Goal: Task Accomplishment & Management: Manage account settings

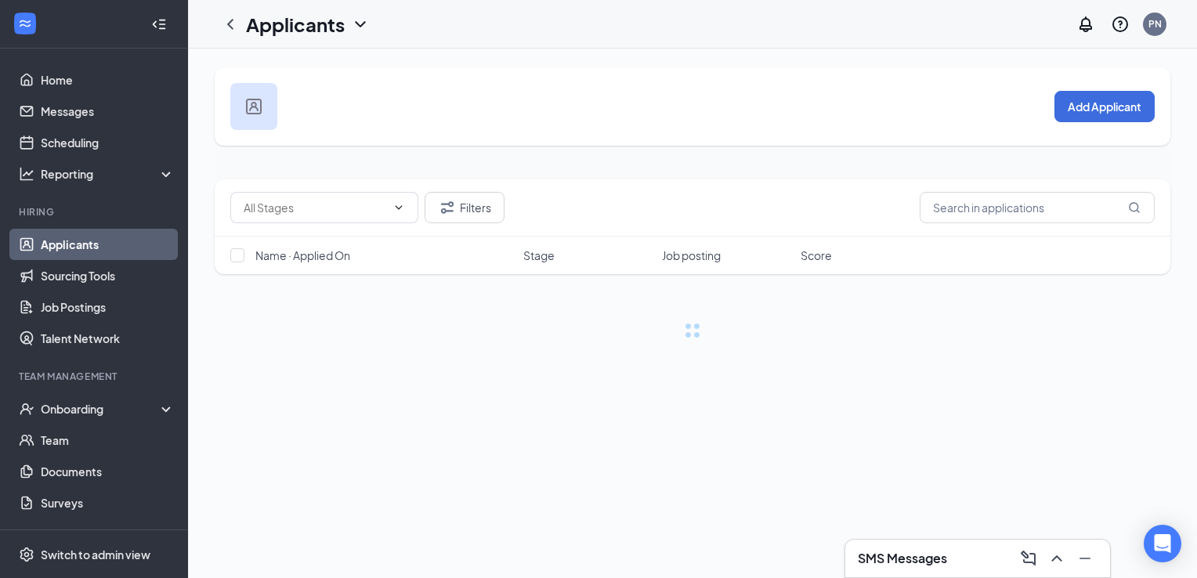
click at [366, 17] on icon "ChevronDown" at bounding box center [360, 24] width 19 height 19
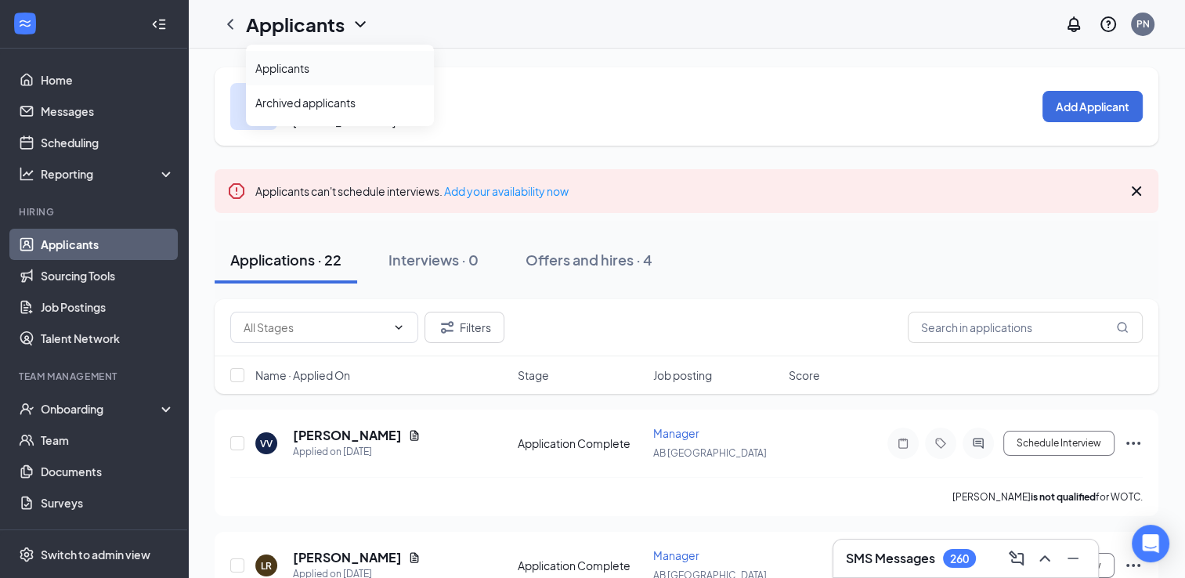
click at [307, 71] on link "Applicants" at bounding box center [339, 68] width 169 height 16
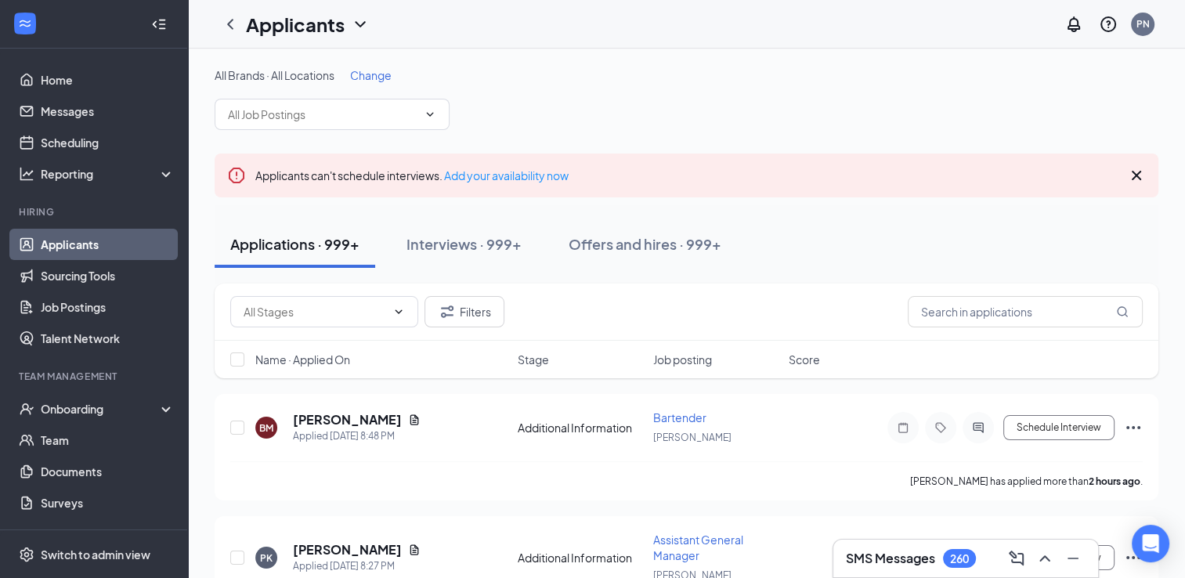
click at [369, 71] on span "Change" at bounding box center [371, 75] width 42 height 14
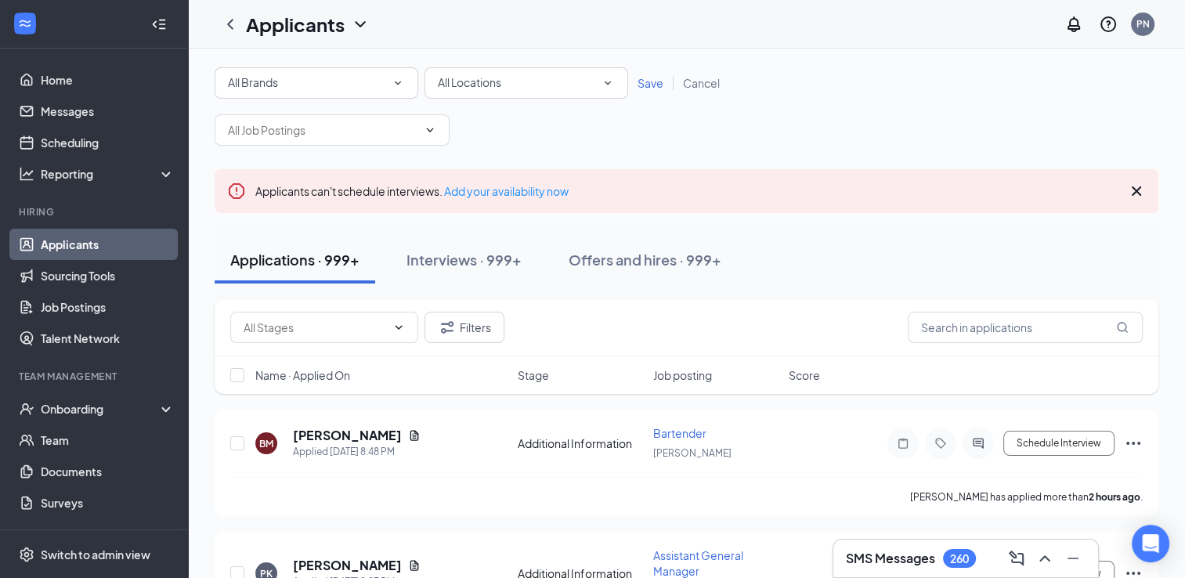
click at [471, 82] on span "All Locations" at bounding box center [469, 82] width 63 height 14
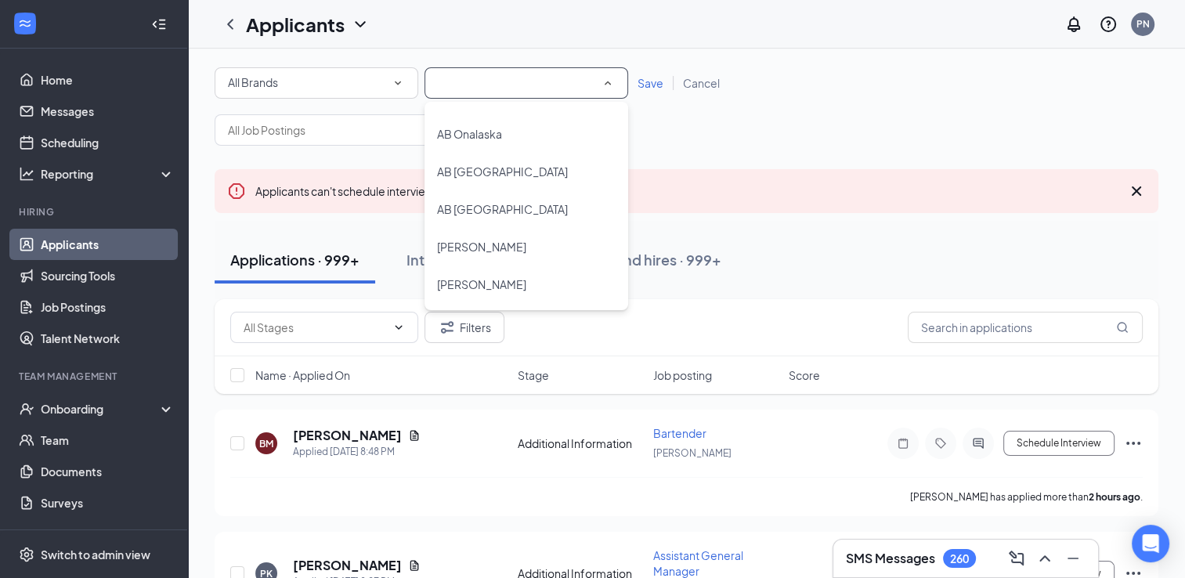
scroll to position [682, 0]
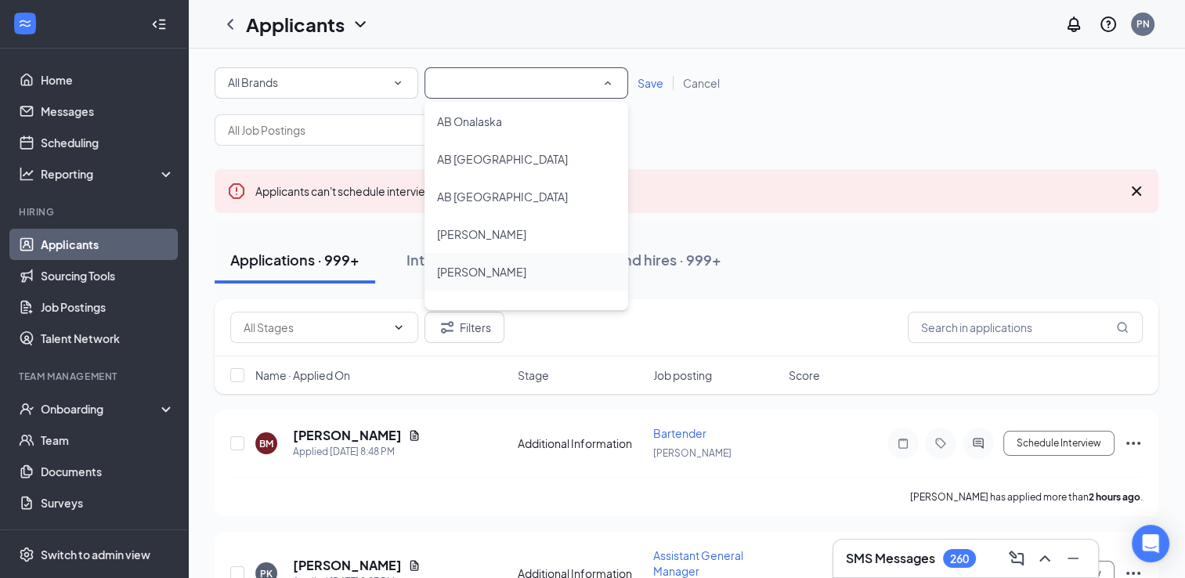
click at [485, 267] on span "[PERSON_NAME]" at bounding box center [481, 272] width 89 height 14
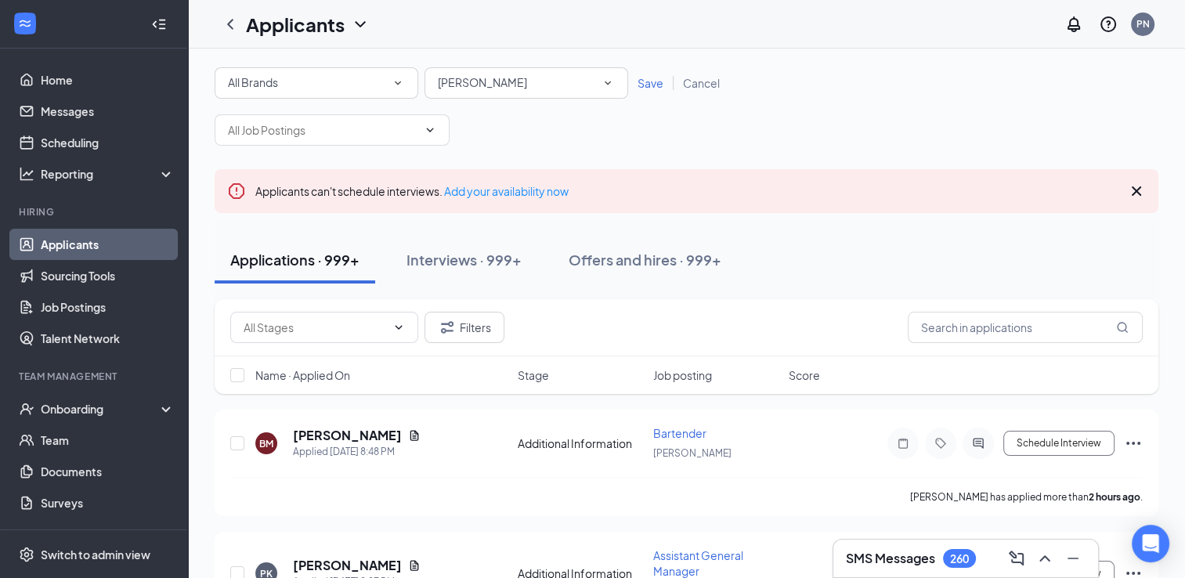
click at [656, 83] on span "Save" at bounding box center [651, 83] width 26 height 14
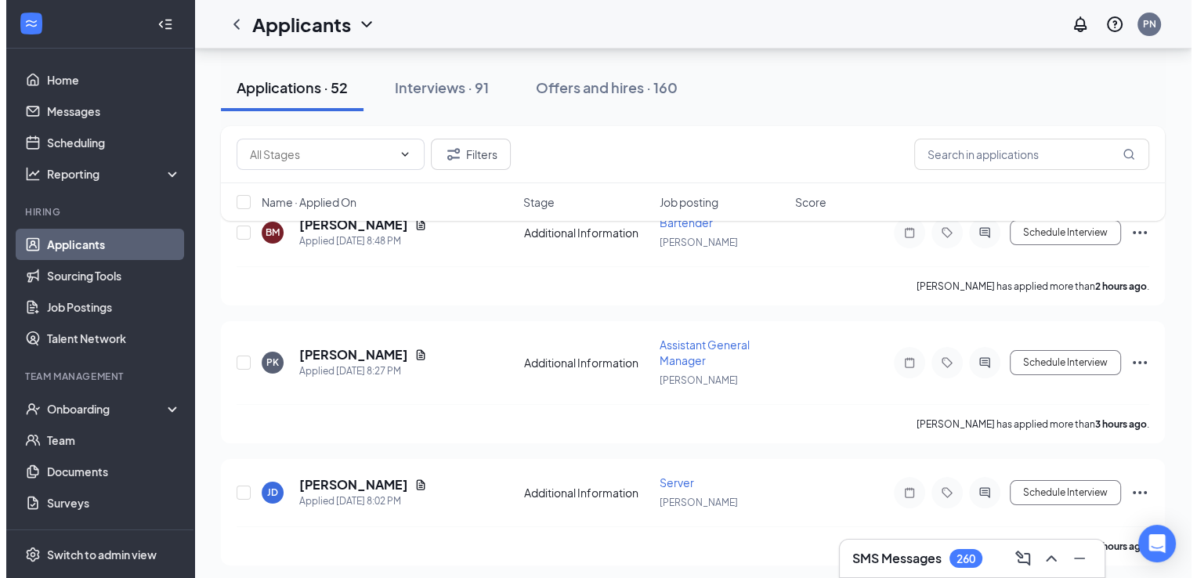
scroll to position [214, 0]
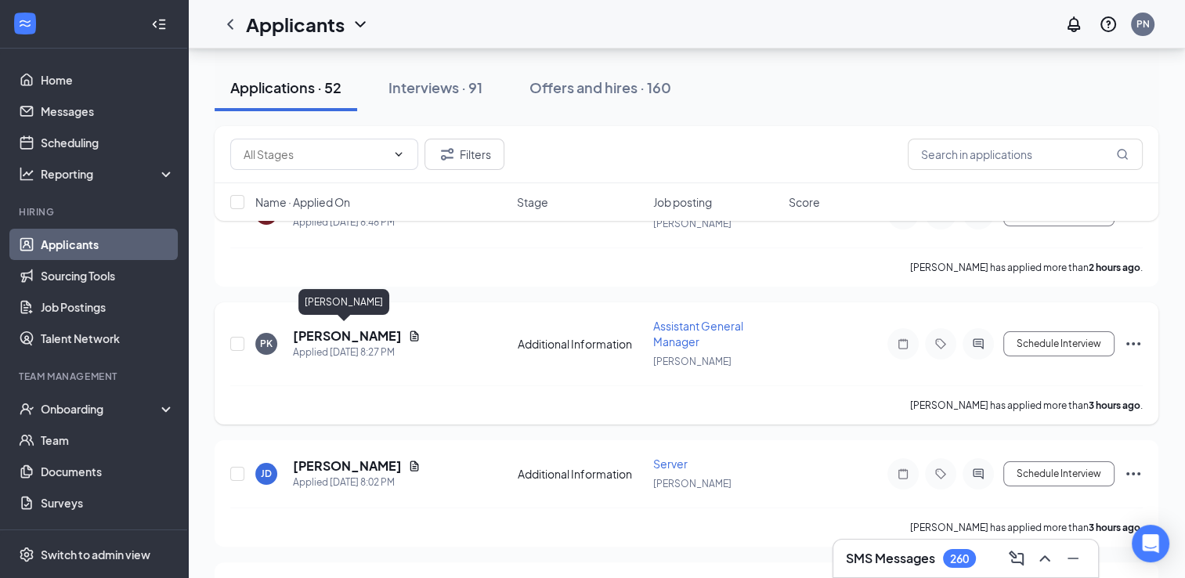
click at [338, 331] on h5 "[PERSON_NAME]" at bounding box center [347, 336] width 109 height 17
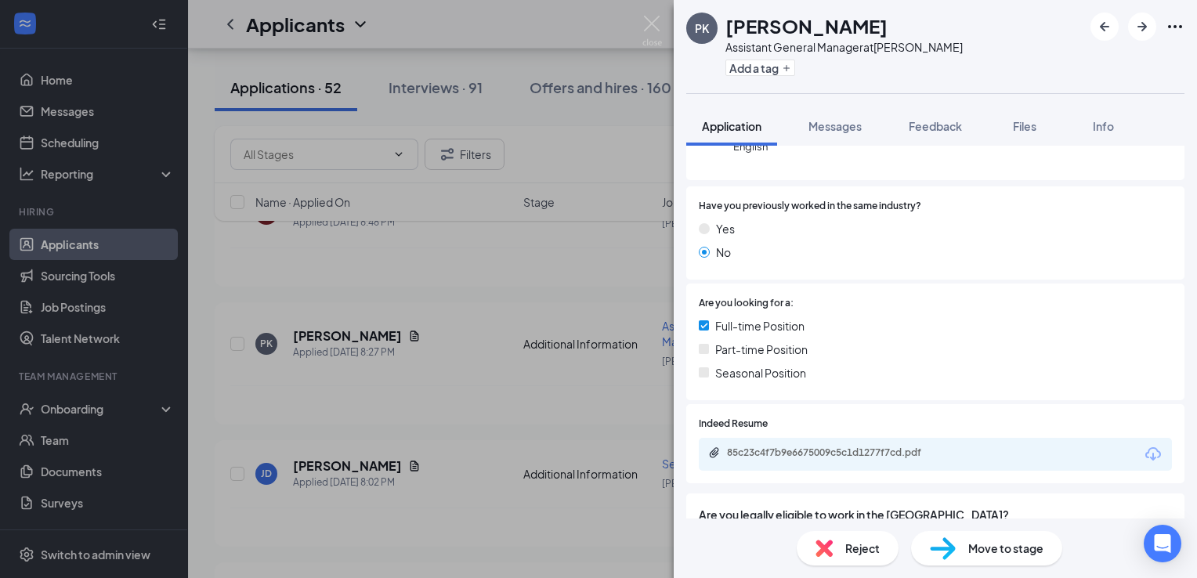
scroll to position [295, 0]
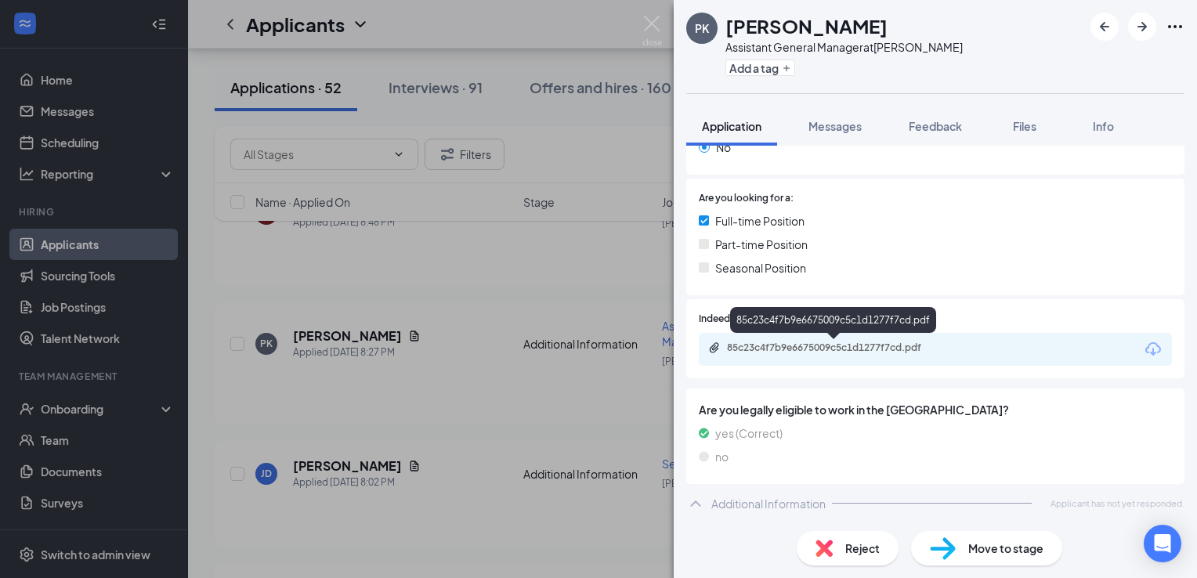
click at [815, 349] on div "85c23c4f7b9e6675009c5c1d1277f7cd.pdf" at bounding box center [836, 348] width 219 height 13
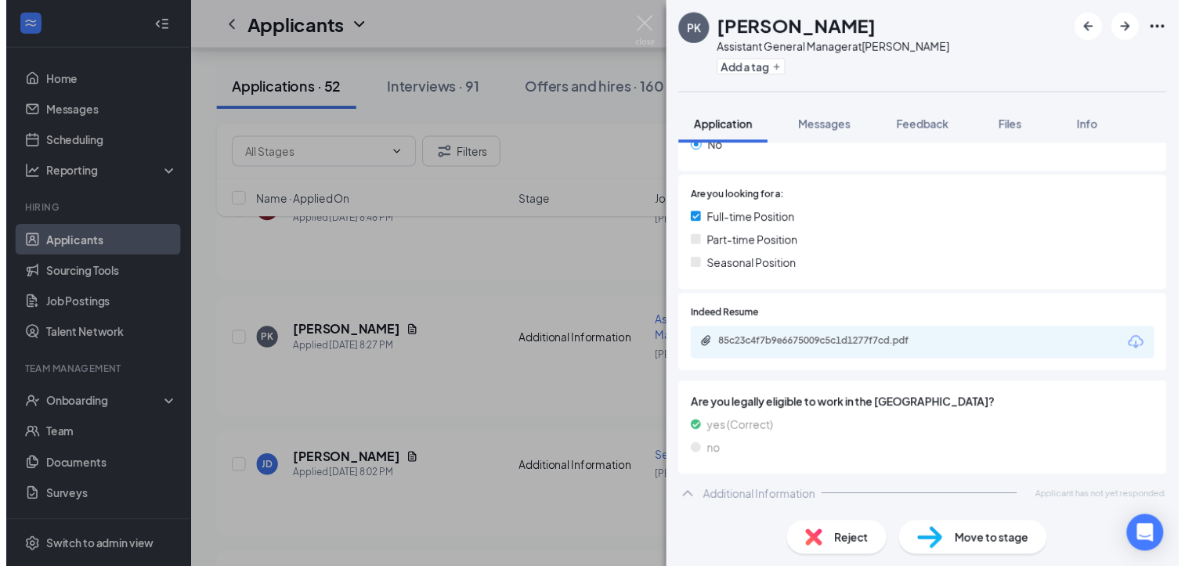
scroll to position [288, 0]
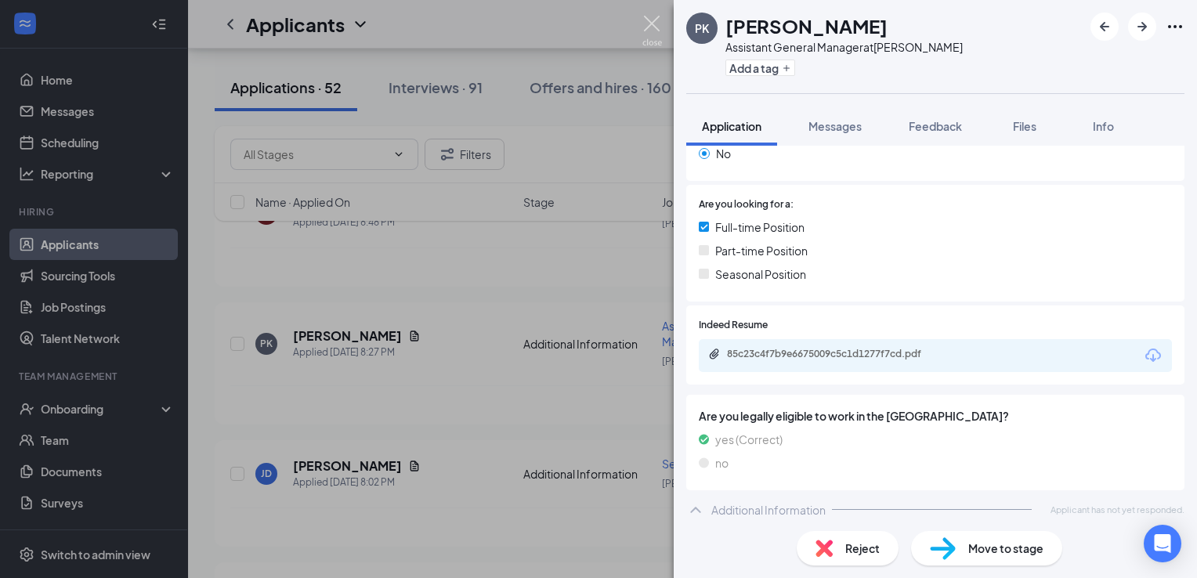
click at [652, 21] on img at bounding box center [652, 31] width 20 height 31
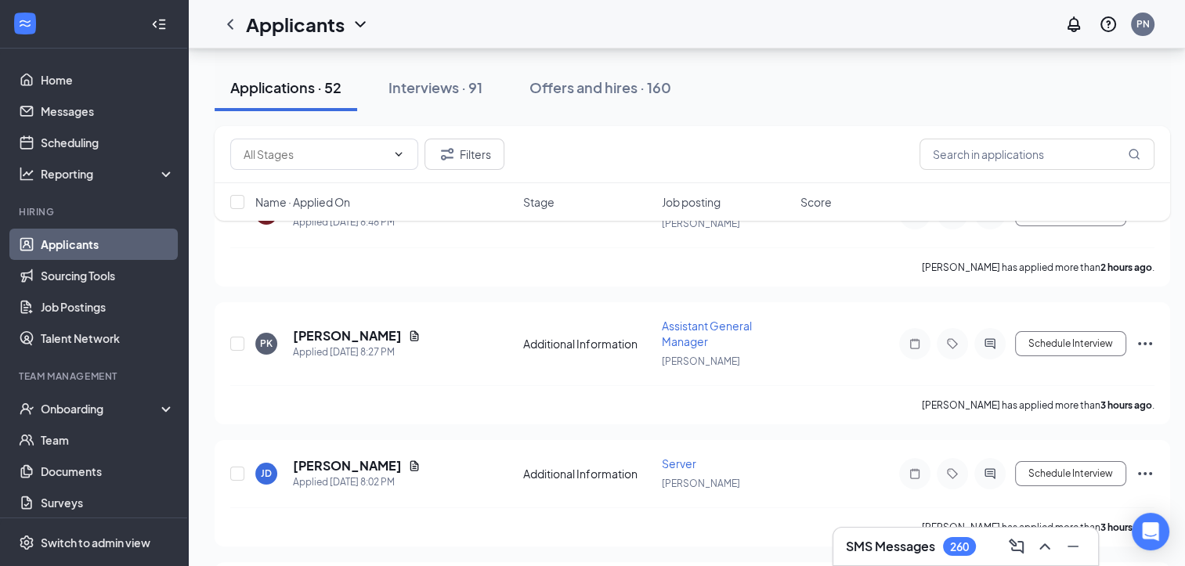
click at [652, 21] on div "Applicants PN" at bounding box center [686, 24] width 997 height 49
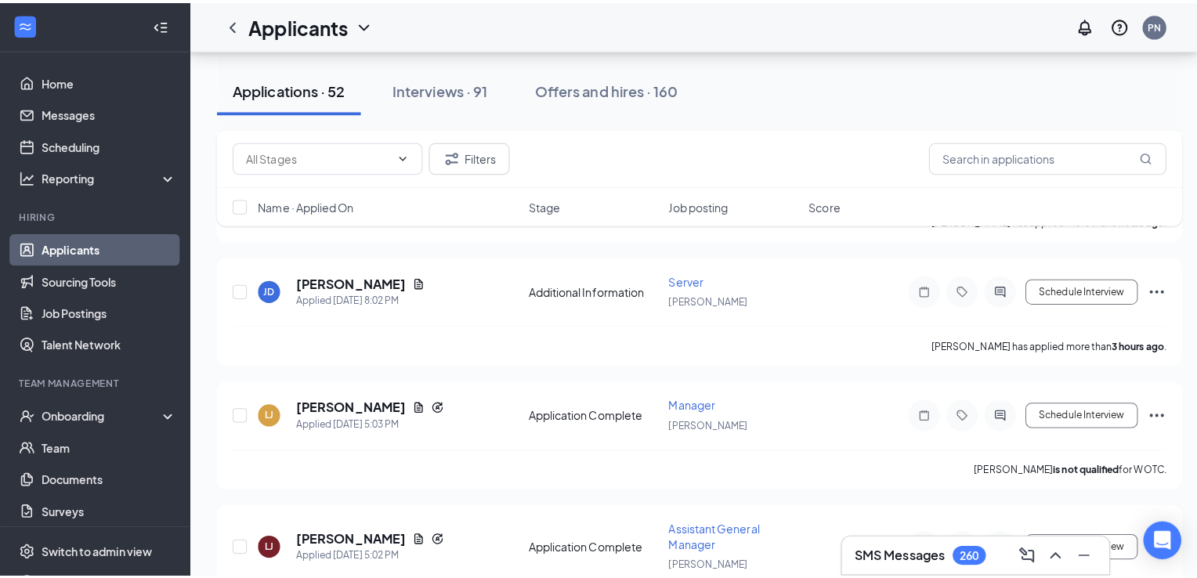
scroll to position [406, 0]
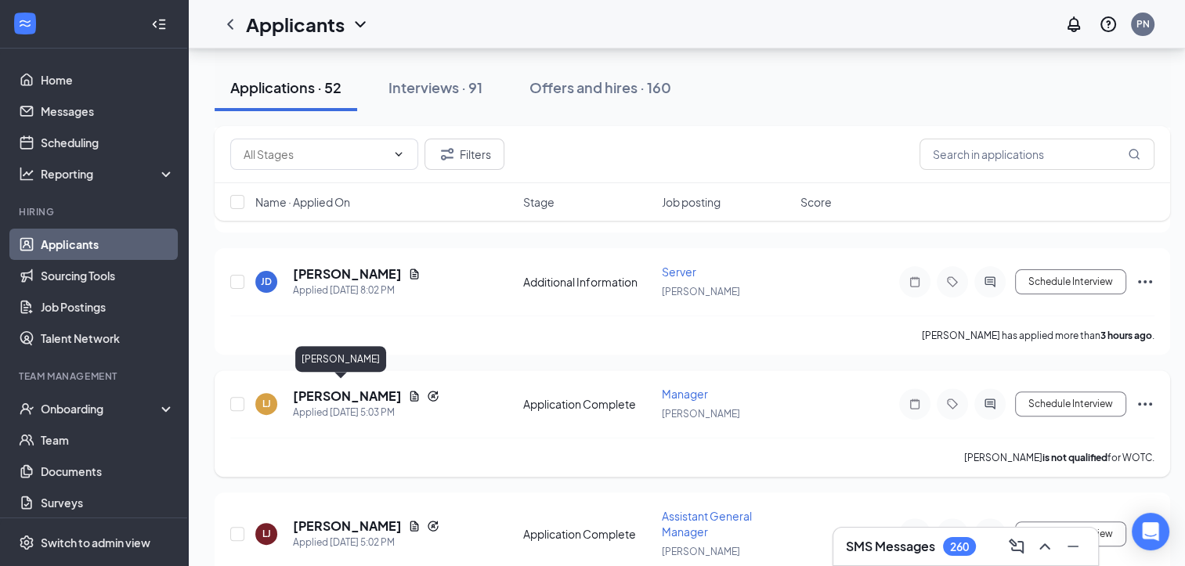
click at [318, 389] on h5 "[PERSON_NAME]" at bounding box center [347, 396] width 109 height 17
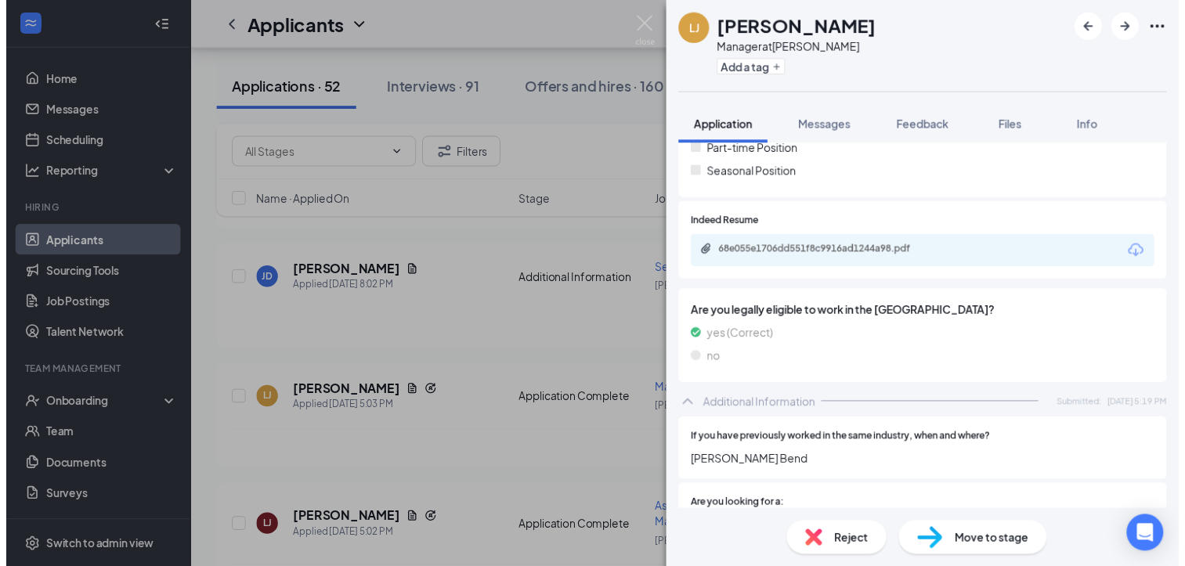
scroll to position [422, 0]
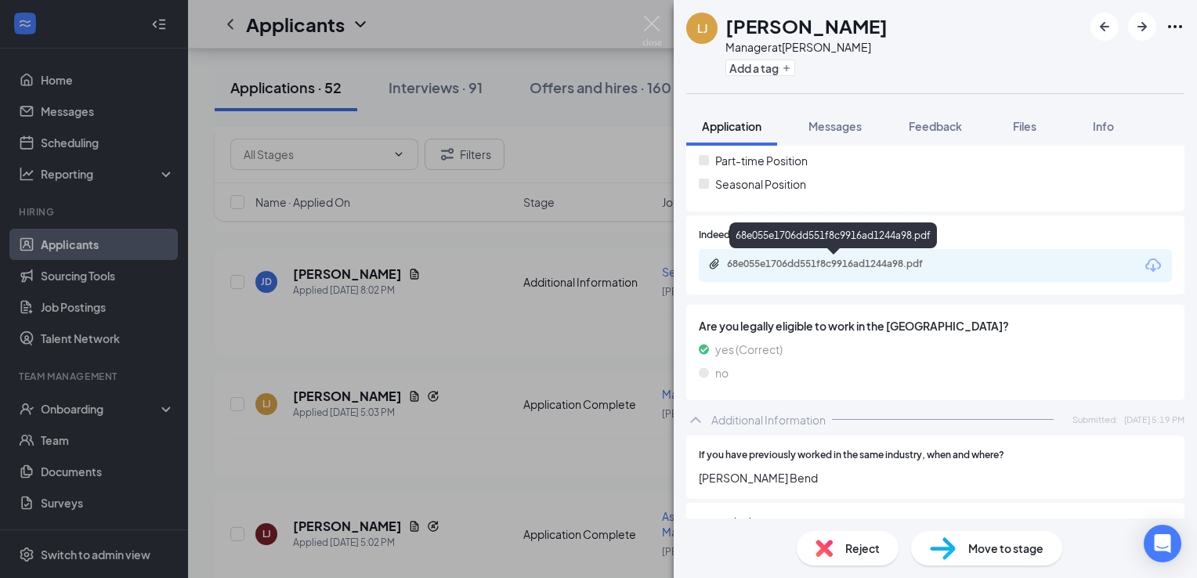
click at [840, 267] on div "68e055e1706dd551f8c9916ad1244a98.pdf" at bounding box center [836, 264] width 219 height 13
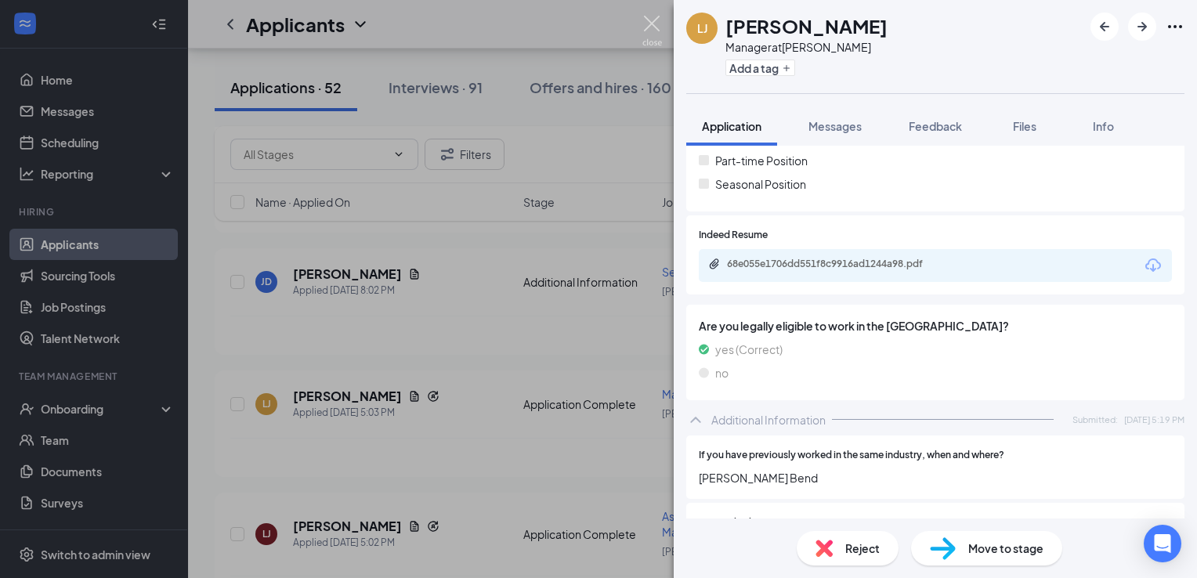
click at [646, 20] on img at bounding box center [652, 31] width 20 height 31
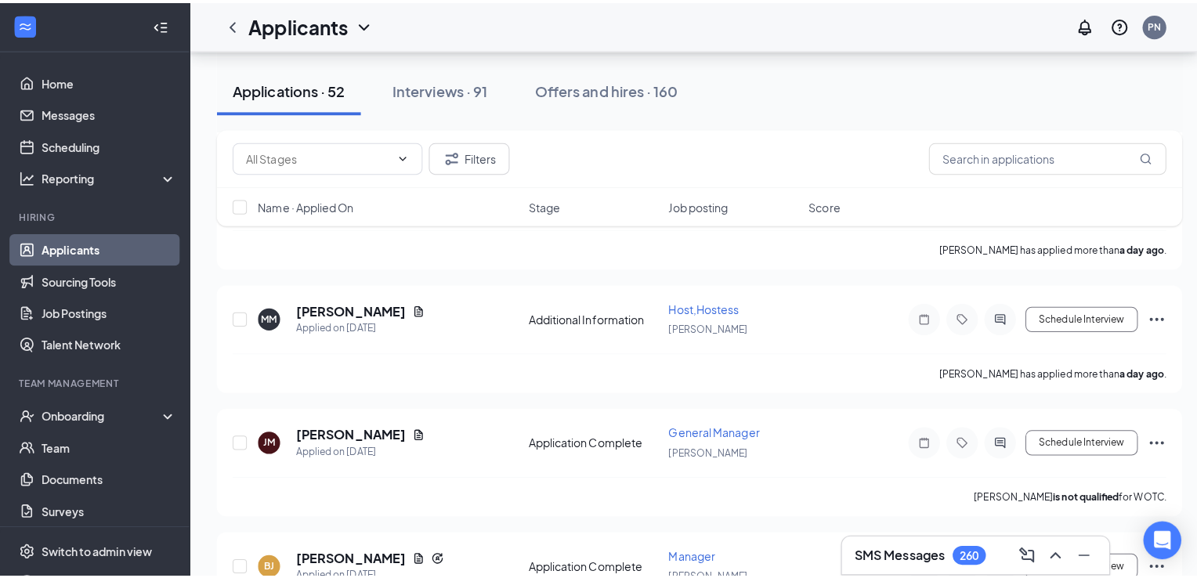
scroll to position [1004, 0]
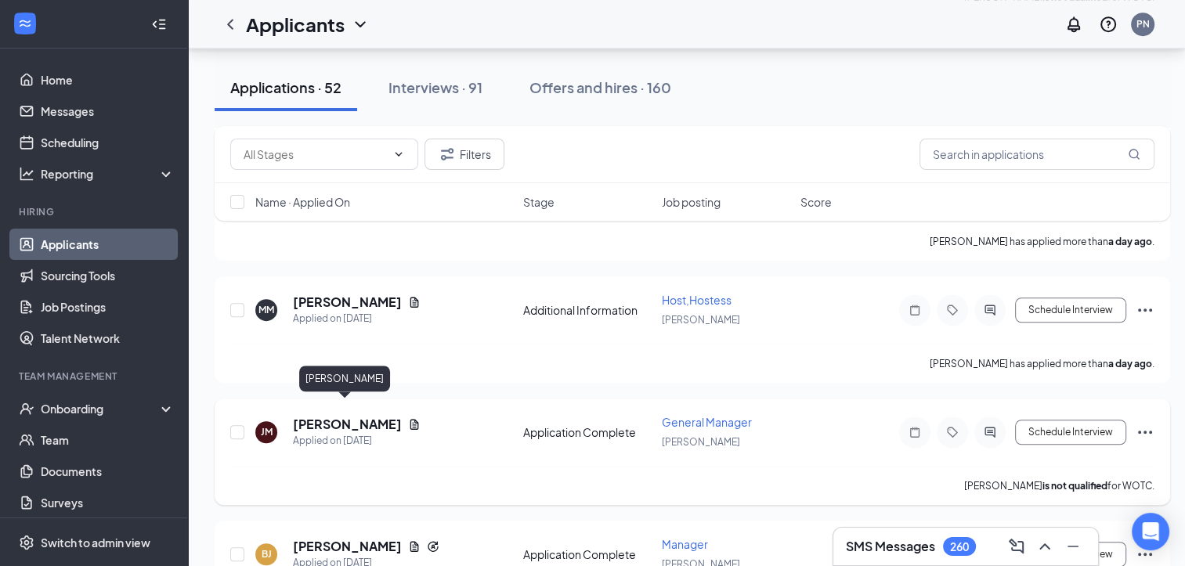
click at [345, 416] on h5 "[PERSON_NAME]" at bounding box center [347, 424] width 109 height 17
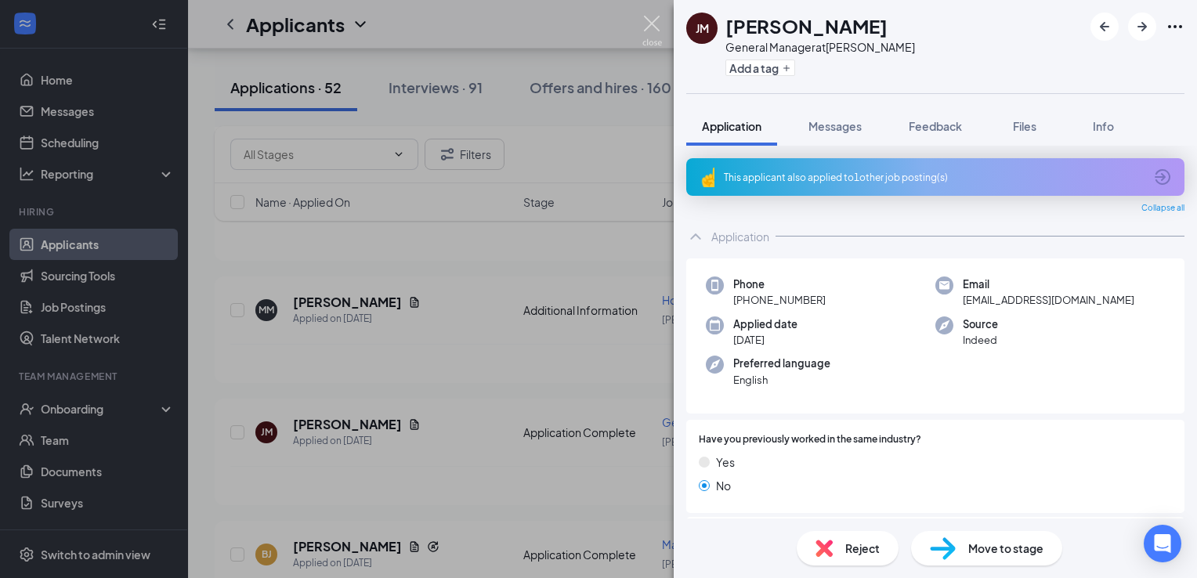
click at [654, 22] on img at bounding box center [652, 31] width 20 height 31
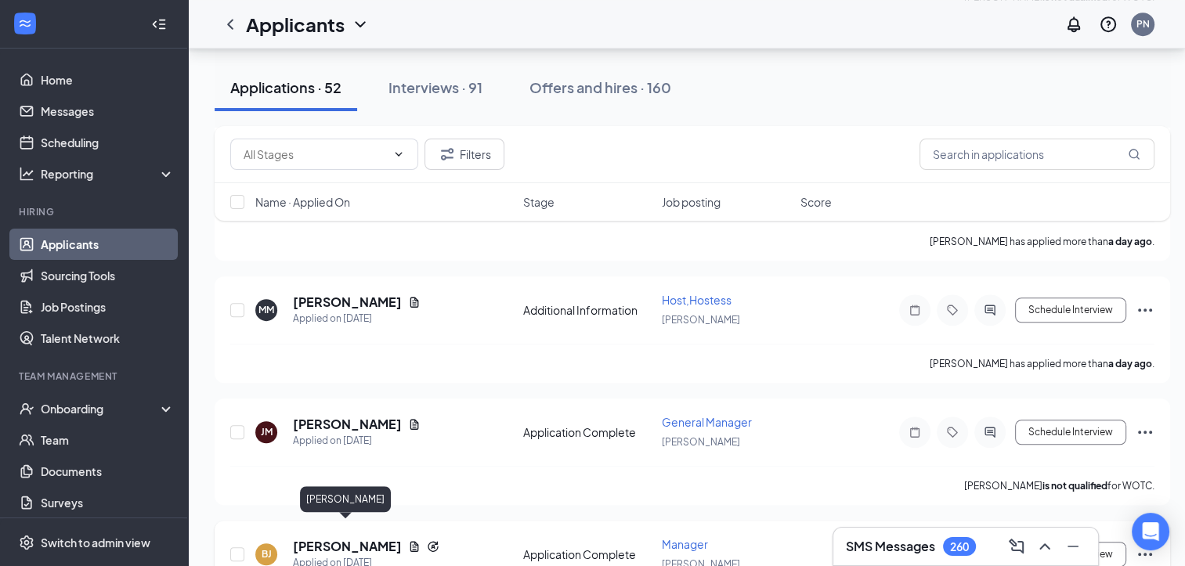
click at [353, 538] on h5 "[PERSON_NAME]" at bounding box center [347, 546] width 109 height 17
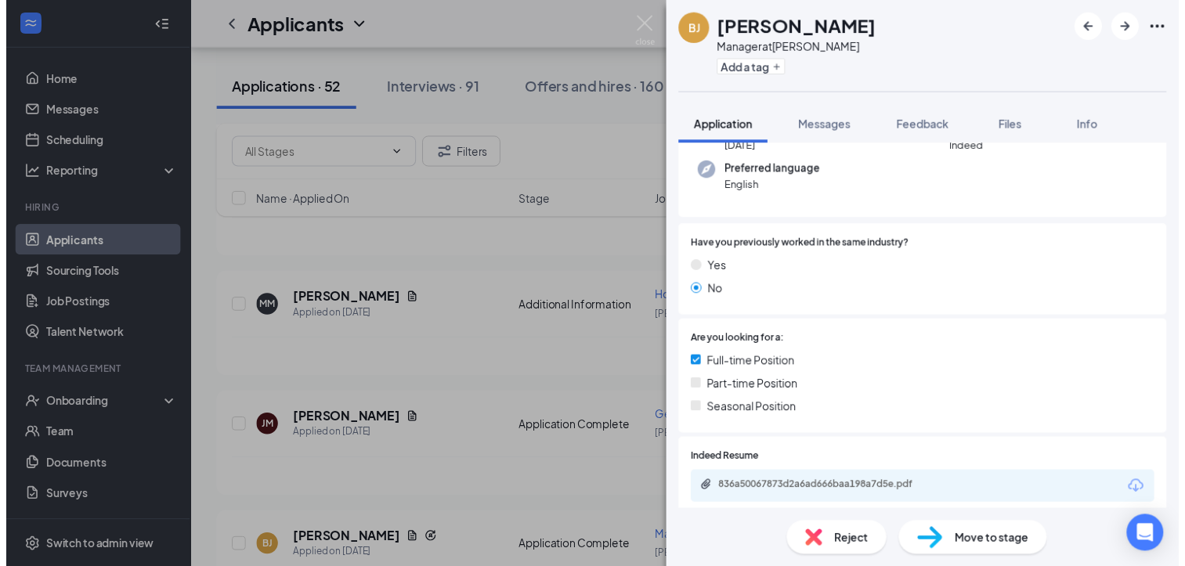
scroll to position [81, 0]
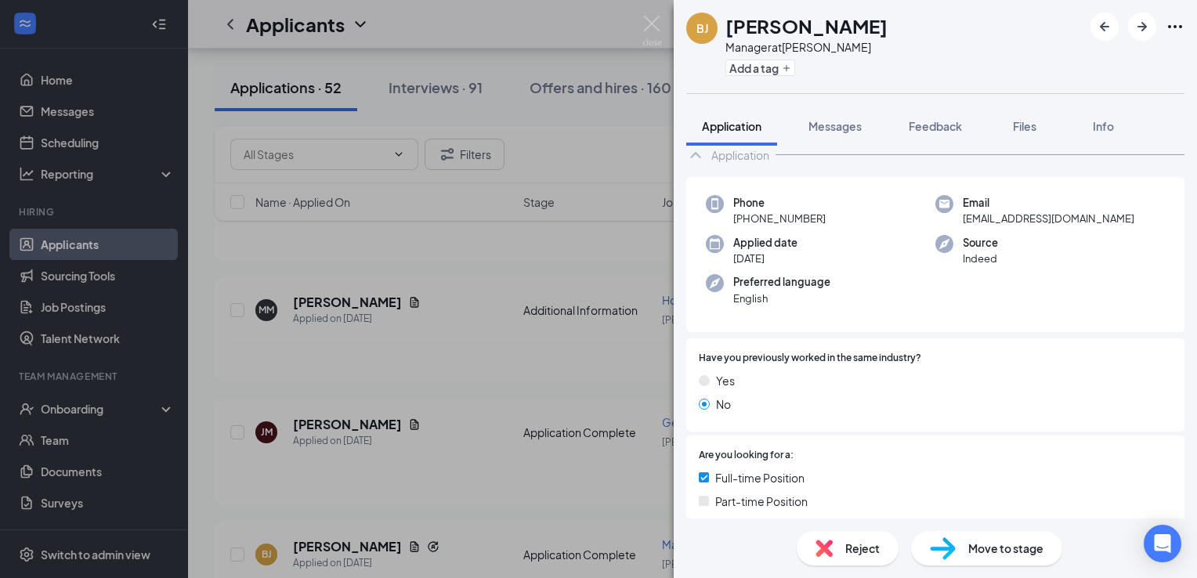
click at [489, 390] on div "[PERSON_NAME] [PERSON_NAME] Manager at [PERSON_NAME] Add a tag Application Mess…" at bounding box center [598, 289] width 1197 height 578
click at [504, 326] on div "[PERSON_NAME] [PERSON_NAME] Manager at [PERSON_NAME] Add a tag Application Mess…" at bounding box center [598, 289] width 1197 height 578
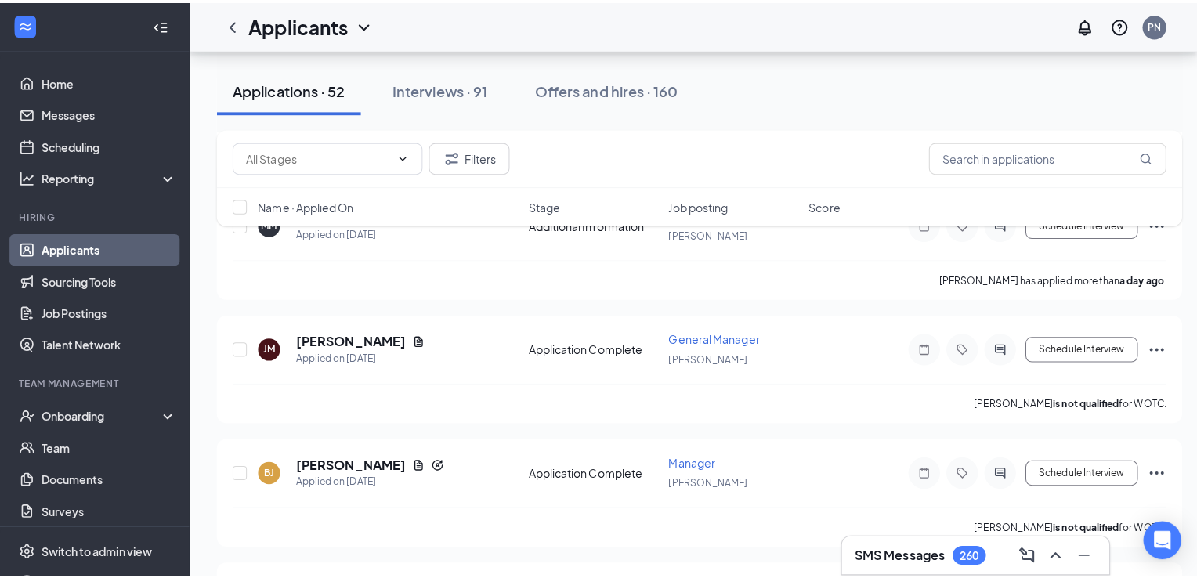
scroll to position [1162, 0]
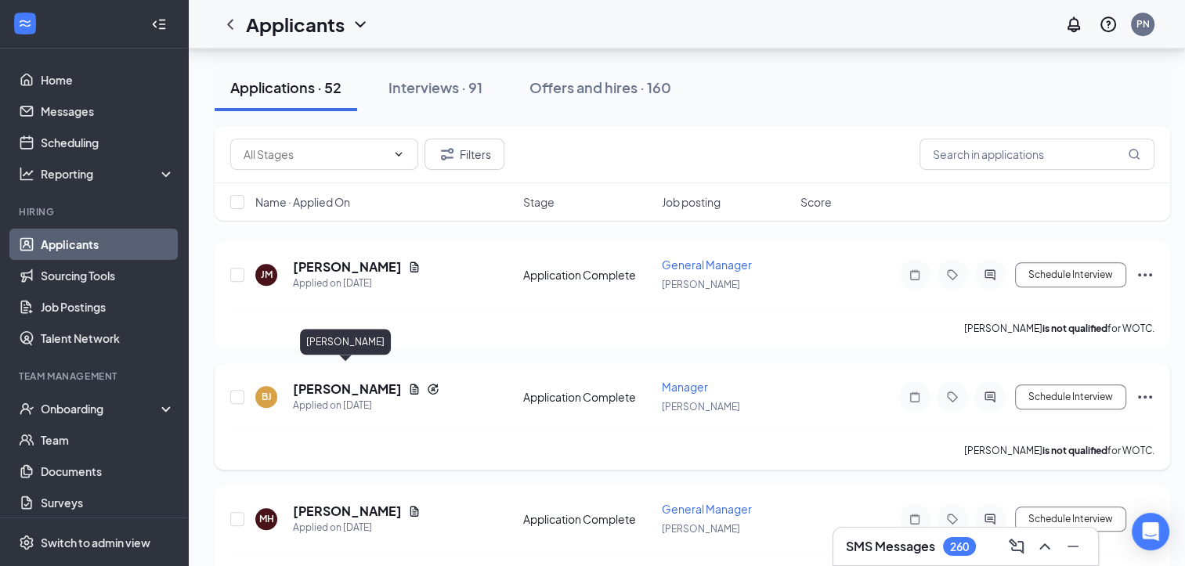
click at [324, 381] on h5 "[PERSON_NAME]" at bounding box center [347, 389] width 109 height 17
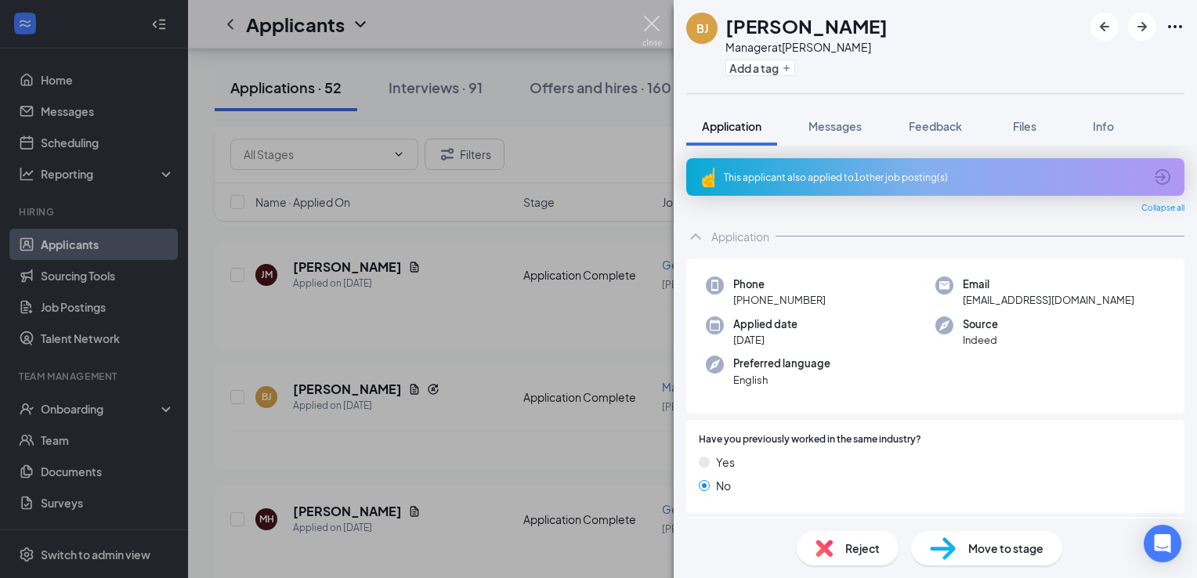
click at [652, 24] on img at bounding box center [652, 31] width 20 height 31
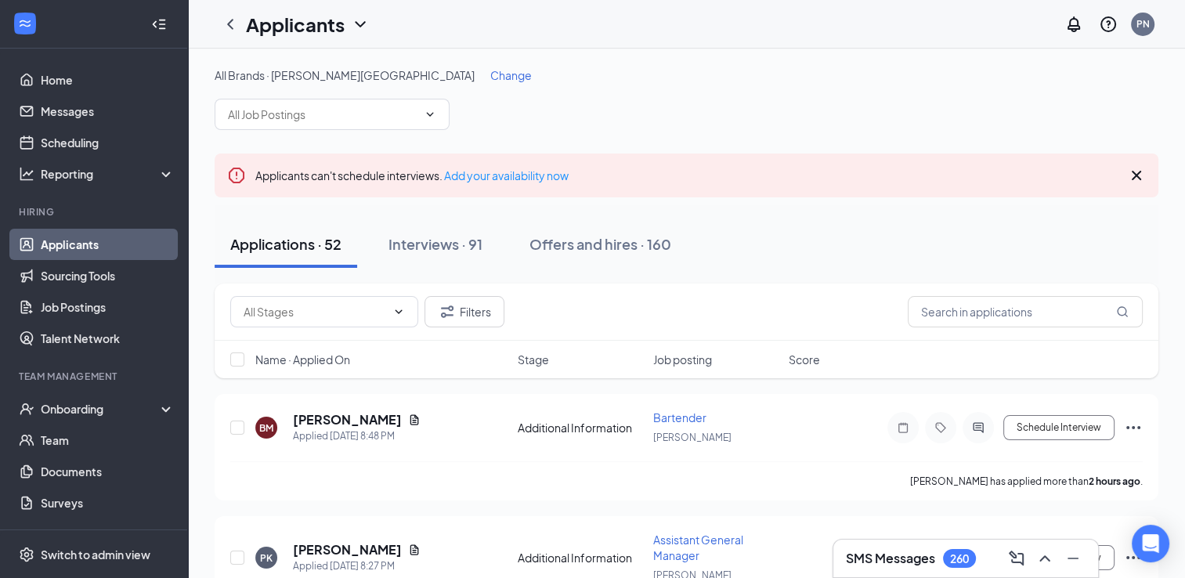
click at [490, 72] on span "Change" at bounding box center [511, 75] width 42 height 14
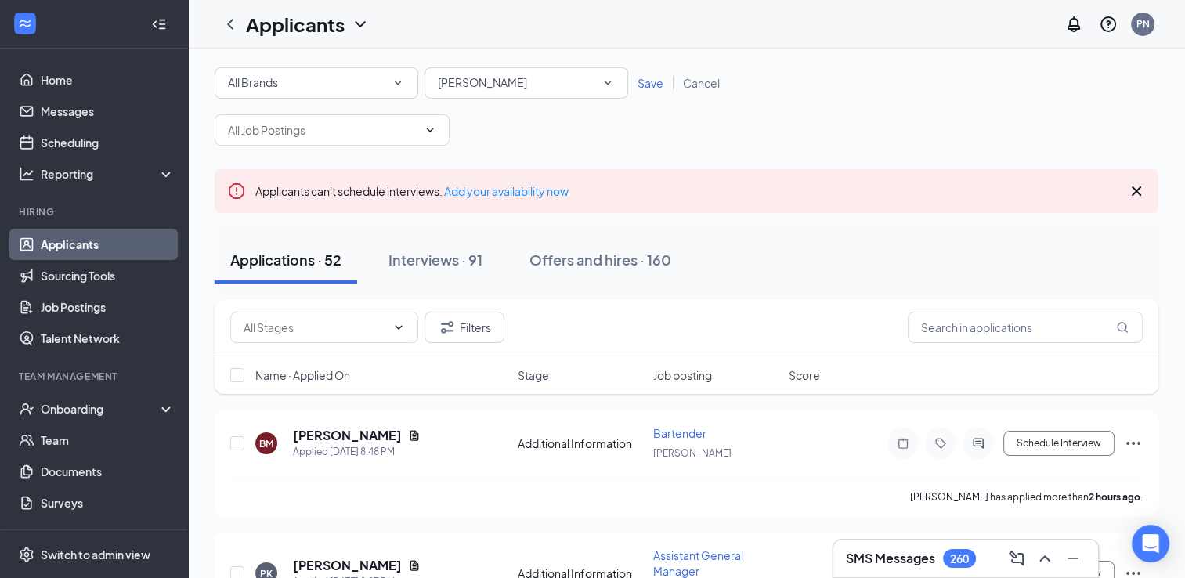
click at [529, 81] on div "[PERSON_NAME]" at bounding box center [526, 83] width 177 height 19
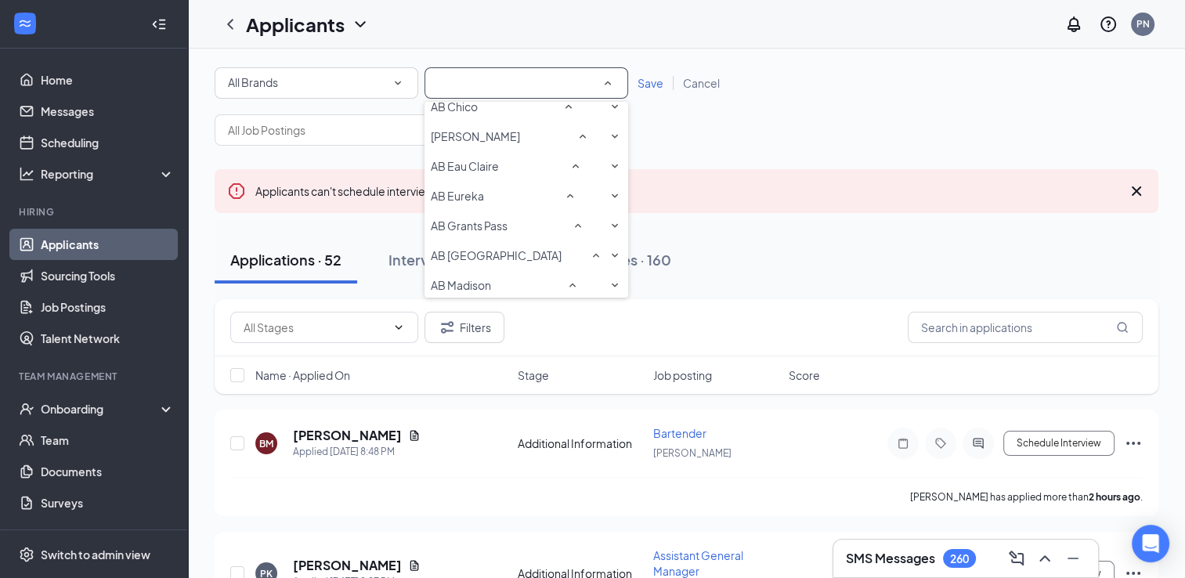
scroll to position [345, 0]
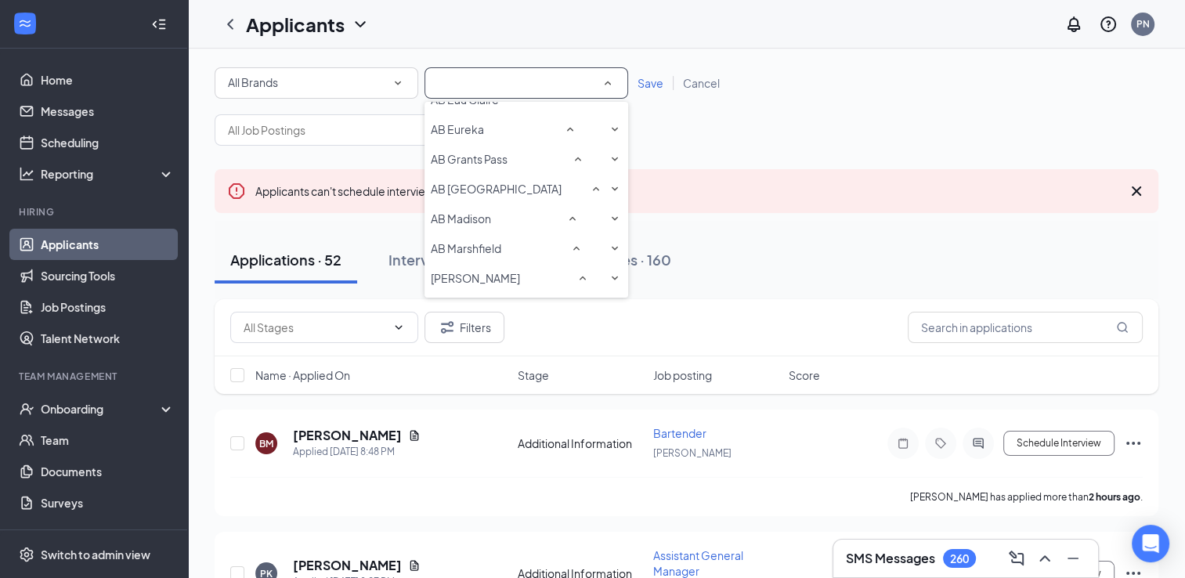
click at [477, 47] on span "AB Chico" at bounding box center [454, 40] width 47 height 14
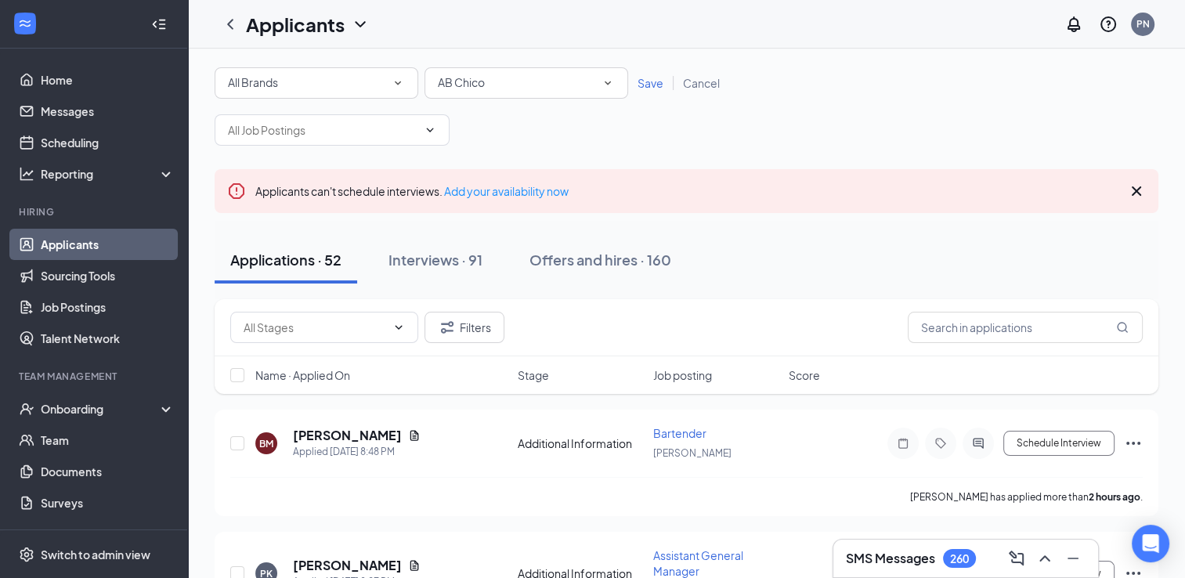
click at [650, 86] on span "Save" at bounding box center [651, 83] width 26 height 14
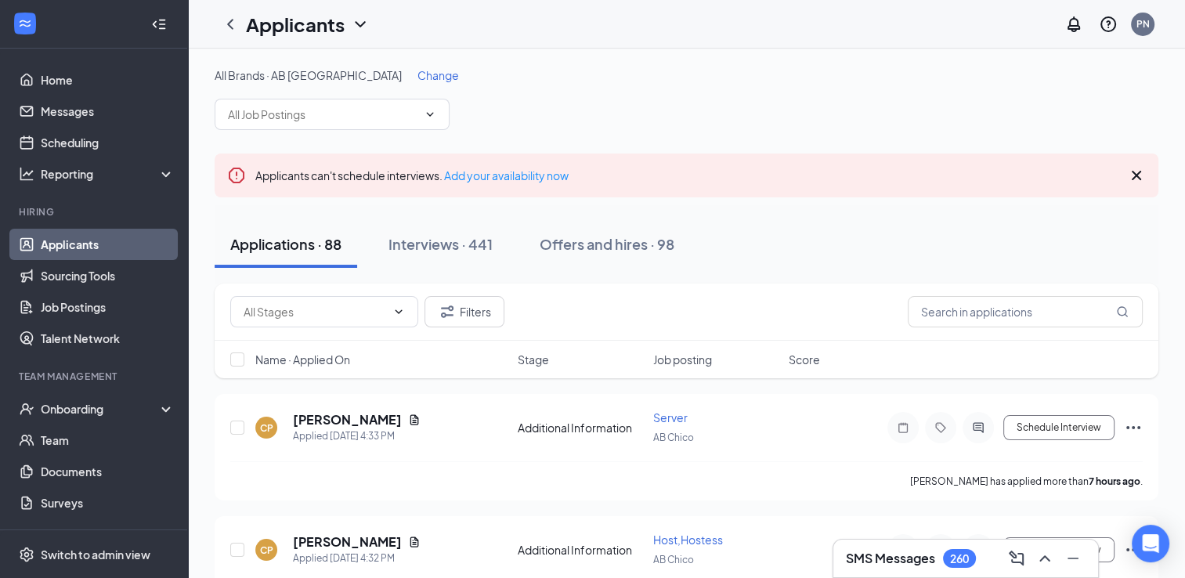
click at [418, 75] on span "Change" at bounding box center [439, 75] width 42 height 14
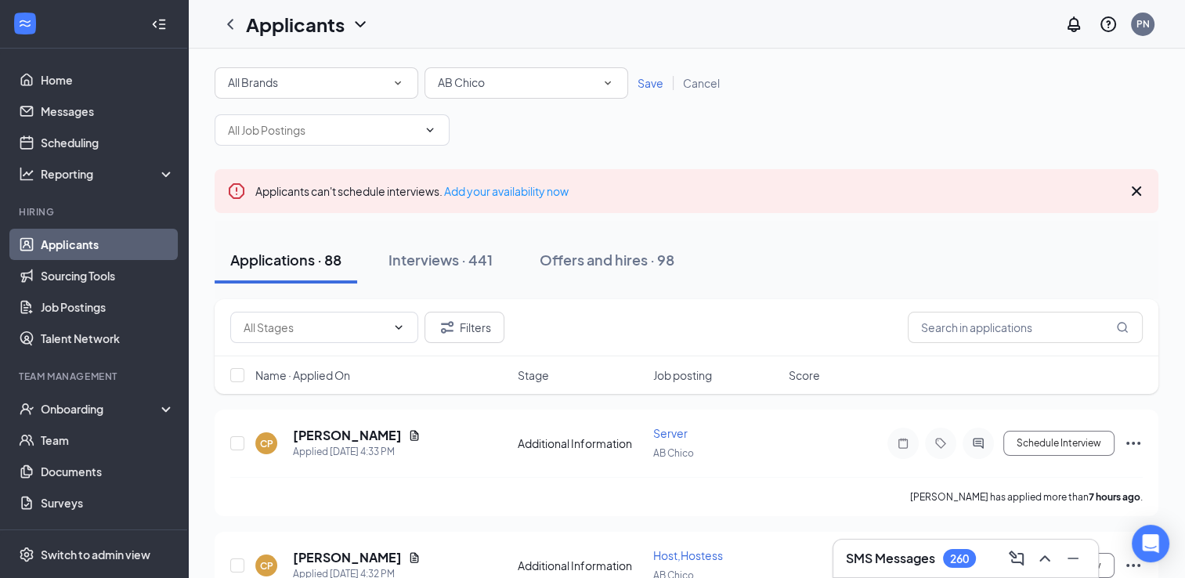
click at [480, 81] on span "AB Chico" at bounding box center [461, 82] width 47 height 14
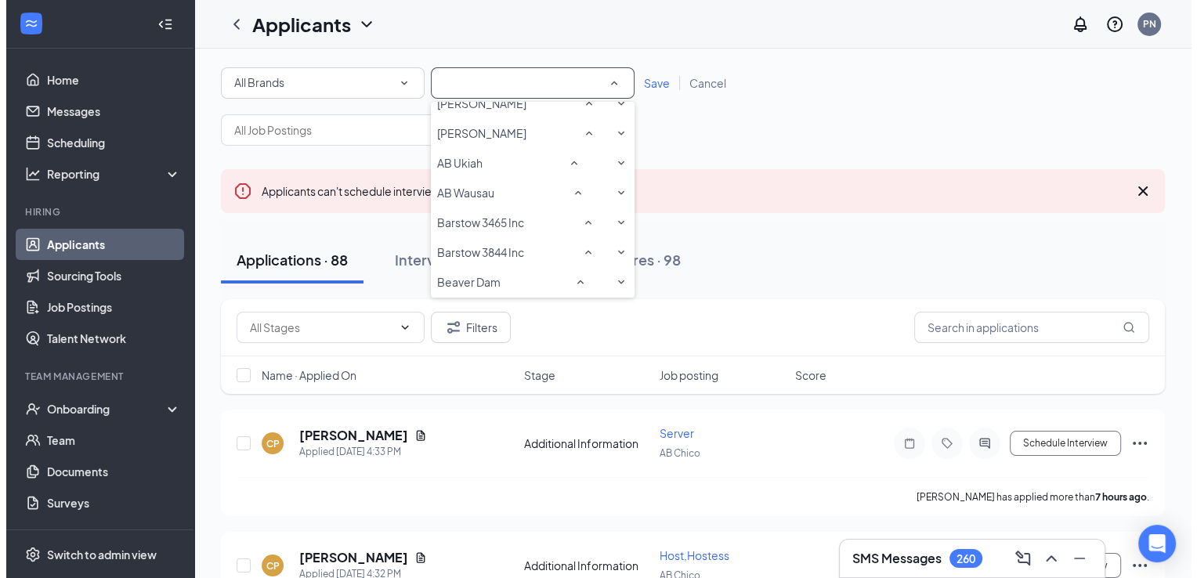
scroll to position [644, 0]
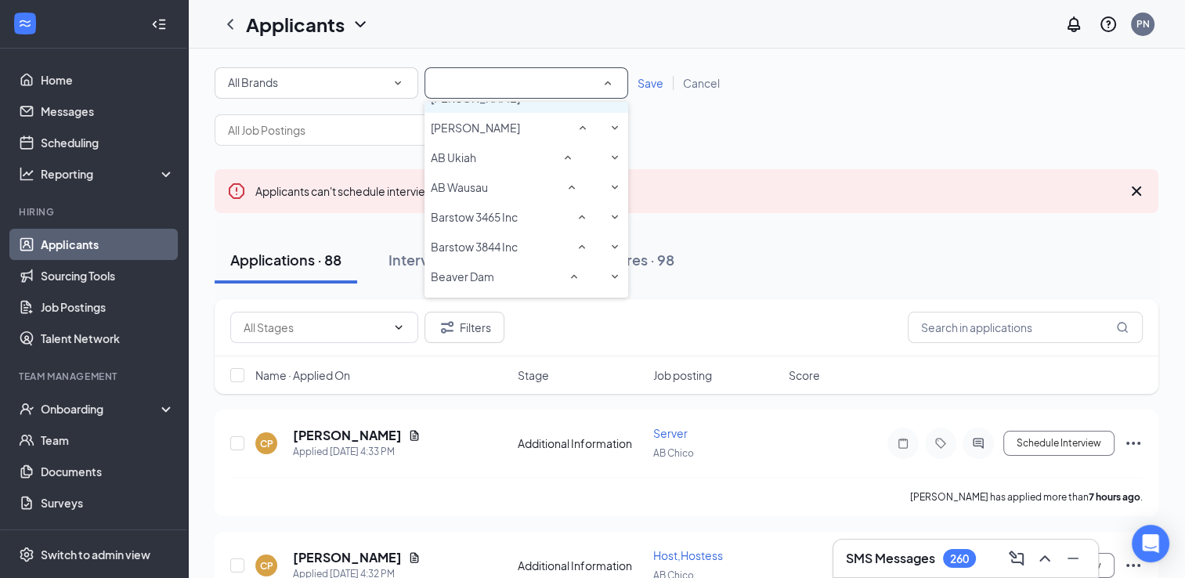
click at [479, 105] on span "[PERSON_NAME]" at bounding box center [475, 98] width 89 height 14
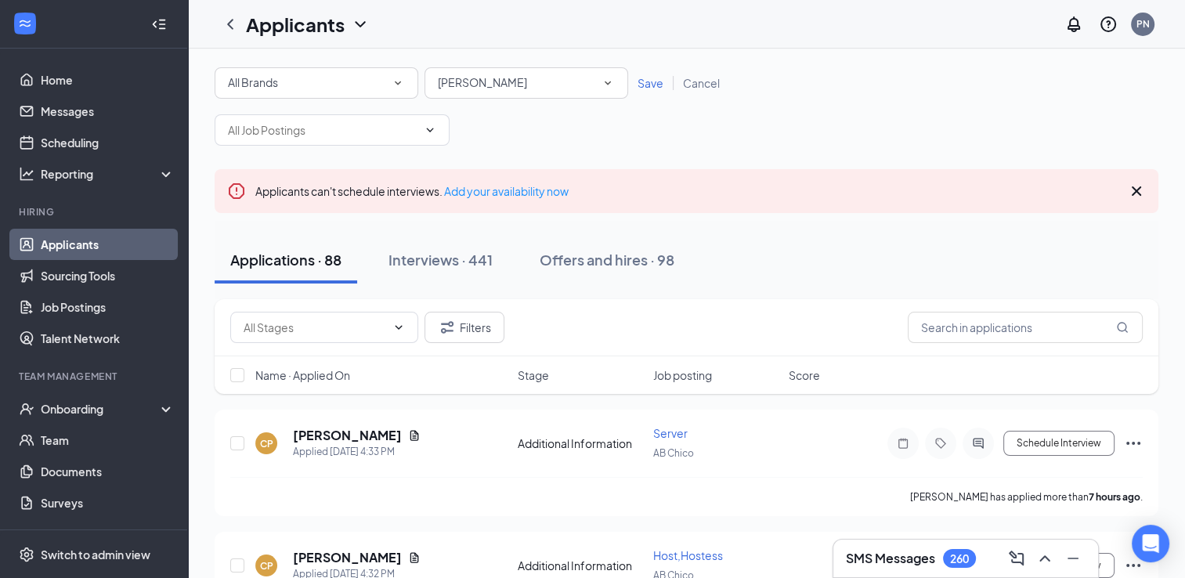
click at [650, 84] on span "Save" at bounding box center [651, 83] width 26 height 14
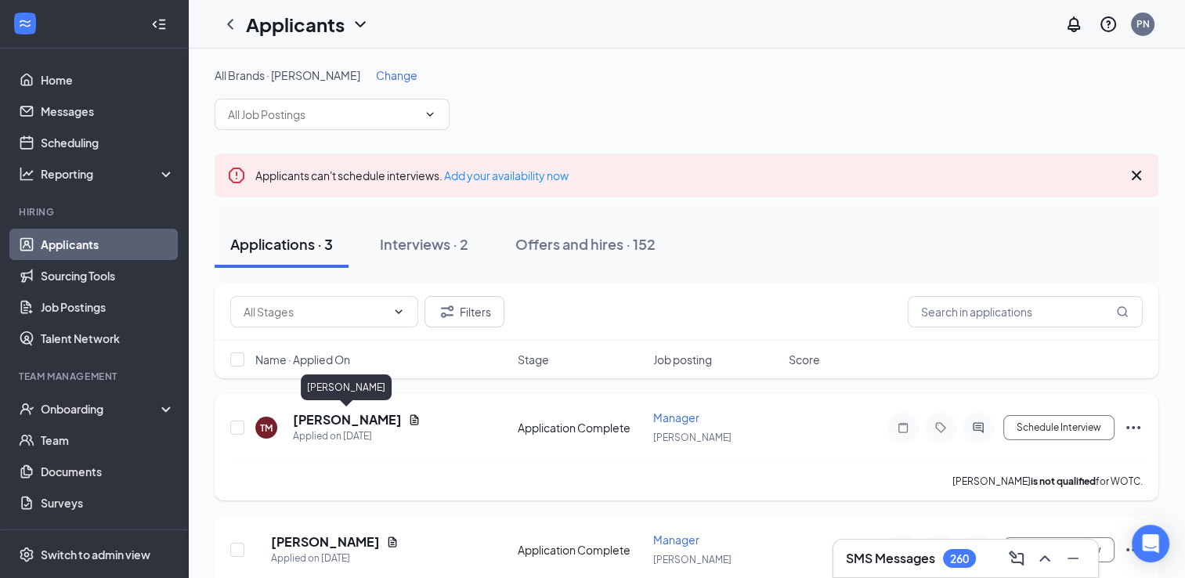
click at [323, 418] on h5 "[PERSON_NAME]" at bounding box center [347, 419] width 109 height 17
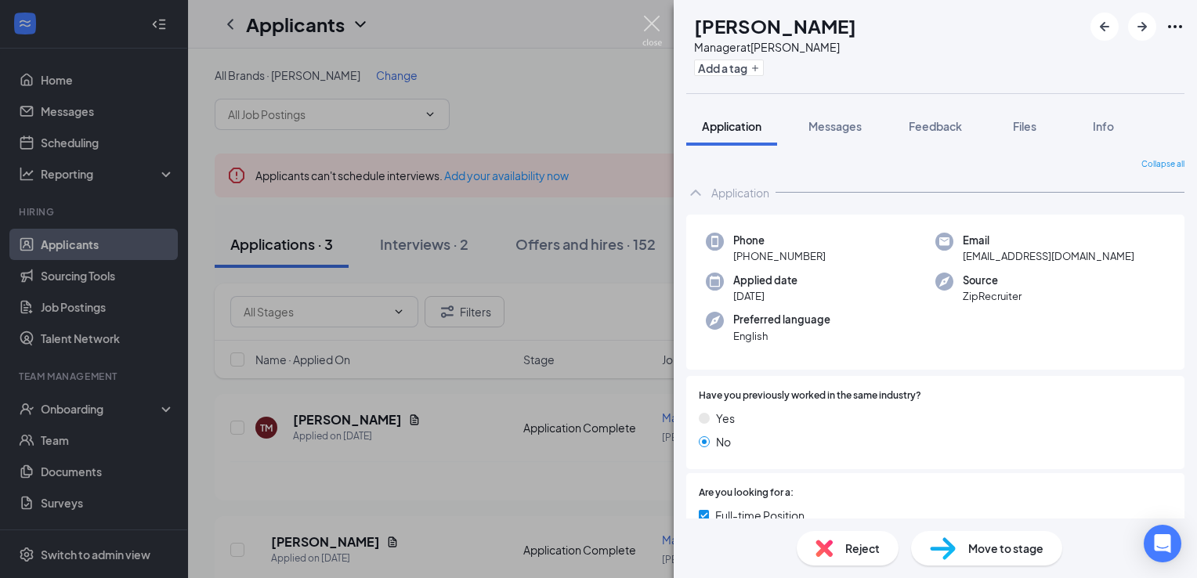
click at [650, 20] on img at bounding box center [652, 31] width 20 height 31
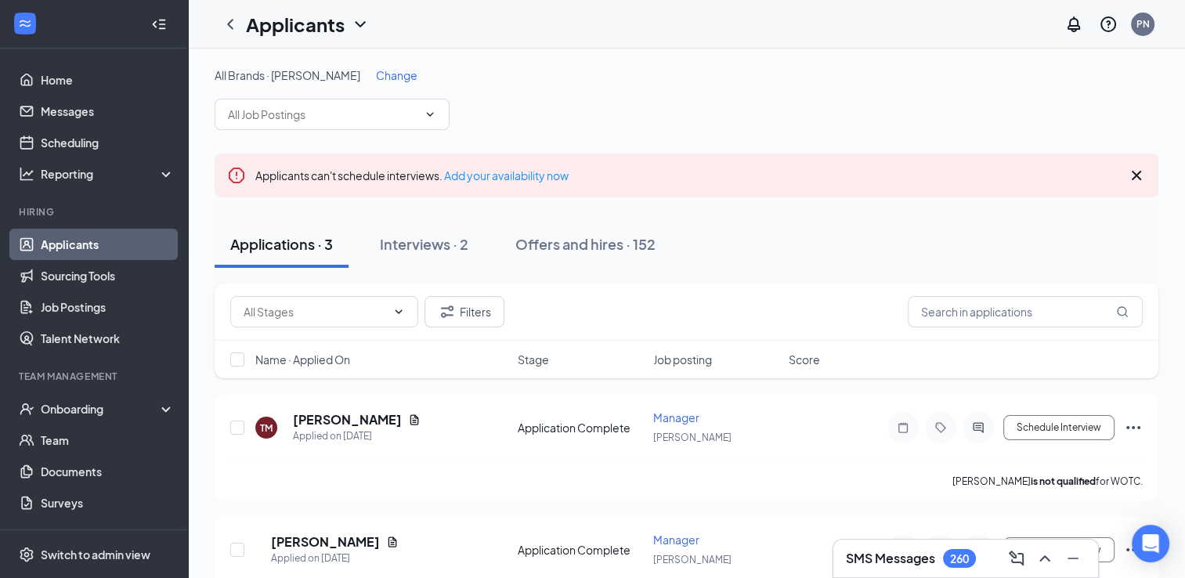
click at [376, 71] on span "Change" at bounding box center [397, 75] width 42 height 14
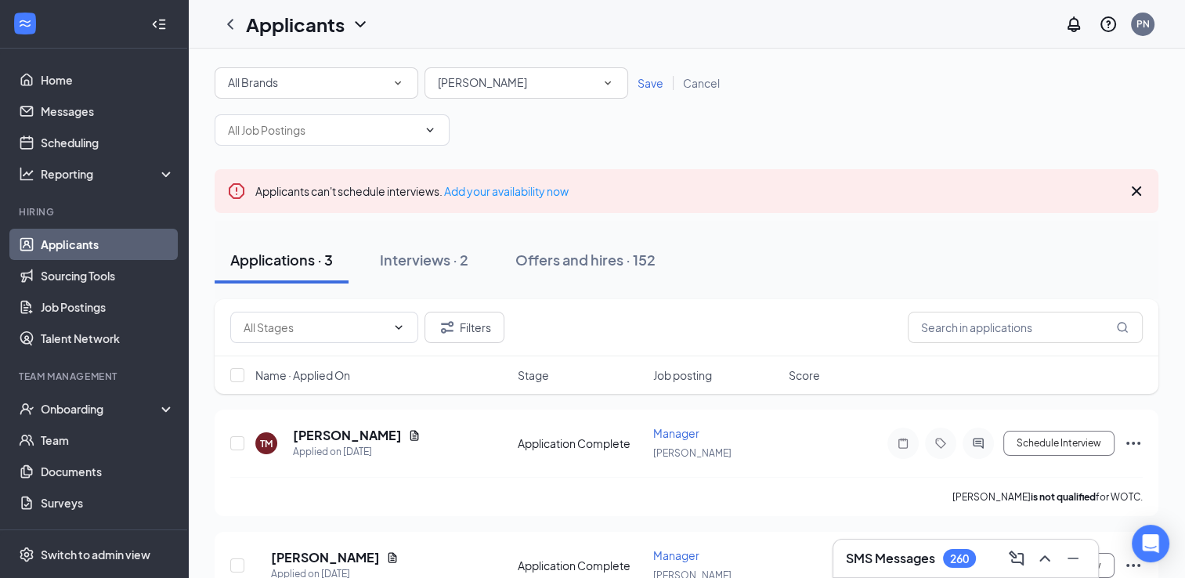
click at [470, 80] on span "[PERSON_NAME]" at bounding box center [482, 82] width 89 height 14
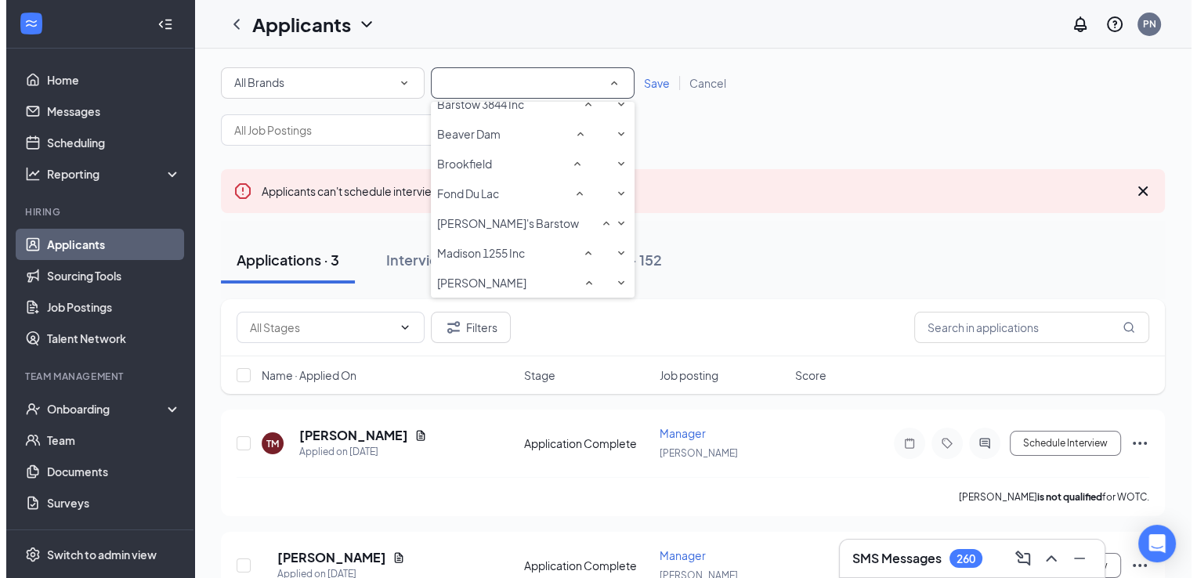
scroll to position [792, 0]
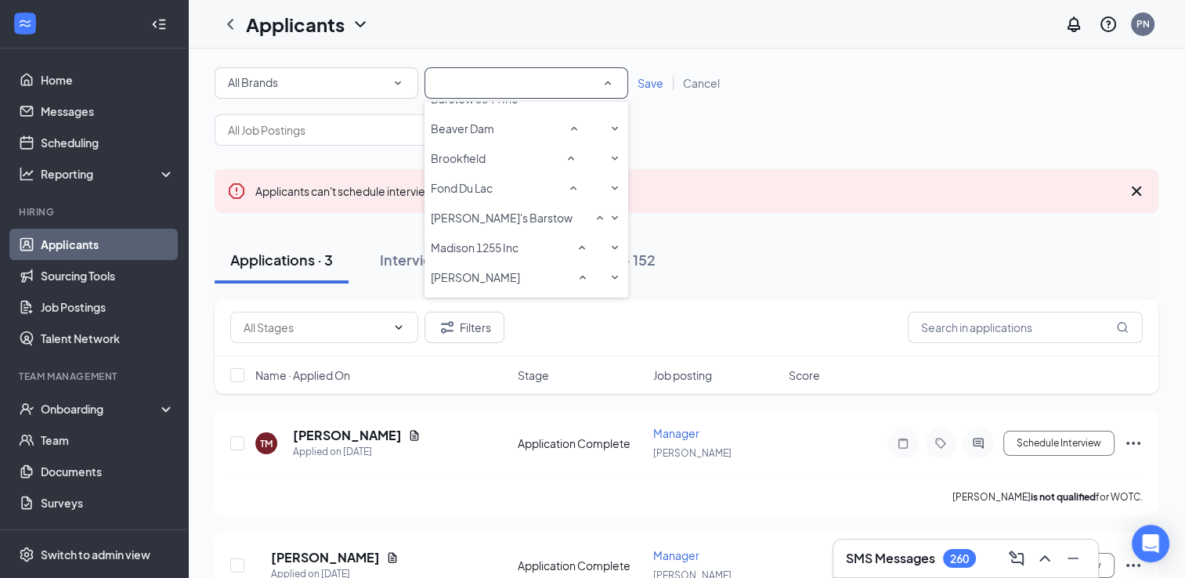
click at [458, 16] on span "AB Ukiah" at bounding box center [453, 9] width 45 height 14
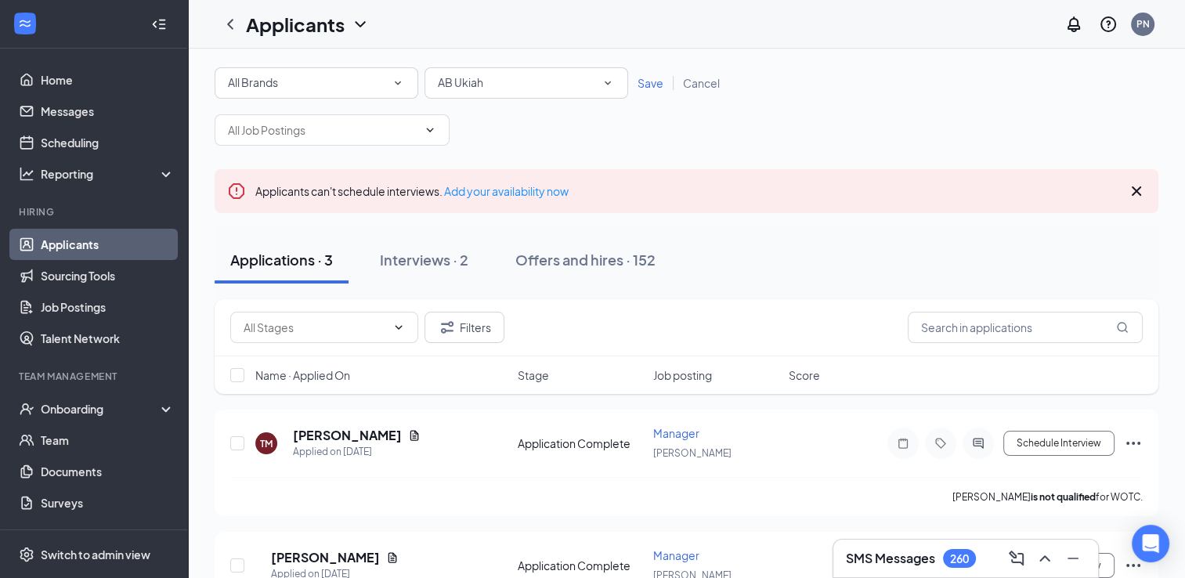
click at [646, 80] on span "Save" at bounding box center [651, 83] width 26 height 14
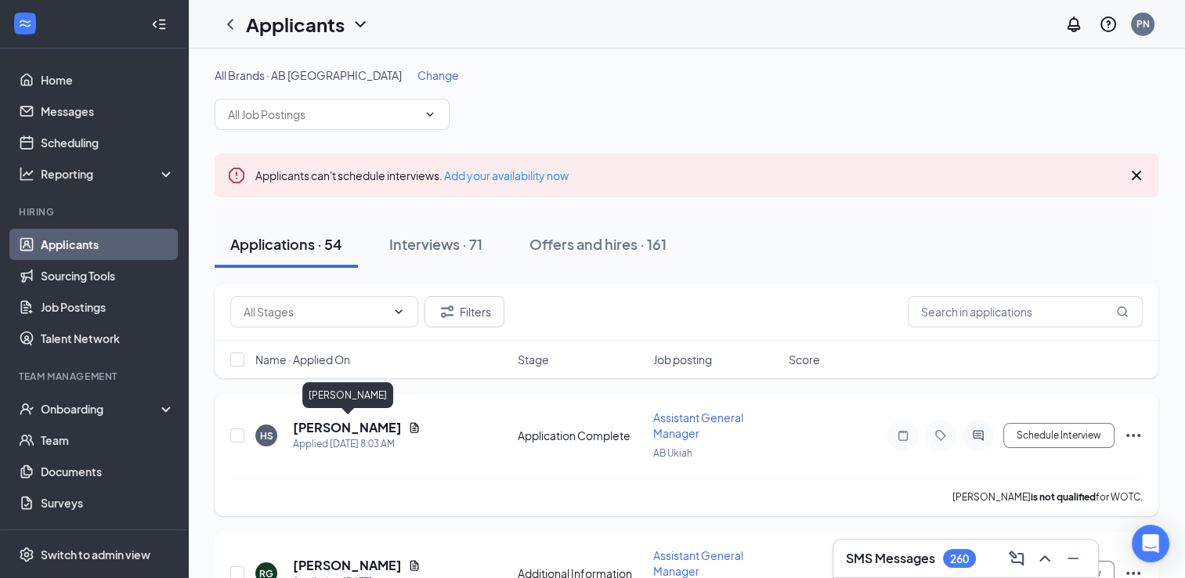
click at [340, 431] on h5 "[PERSON_NAME]" at bounding box center [347, 427] width 109 height 17
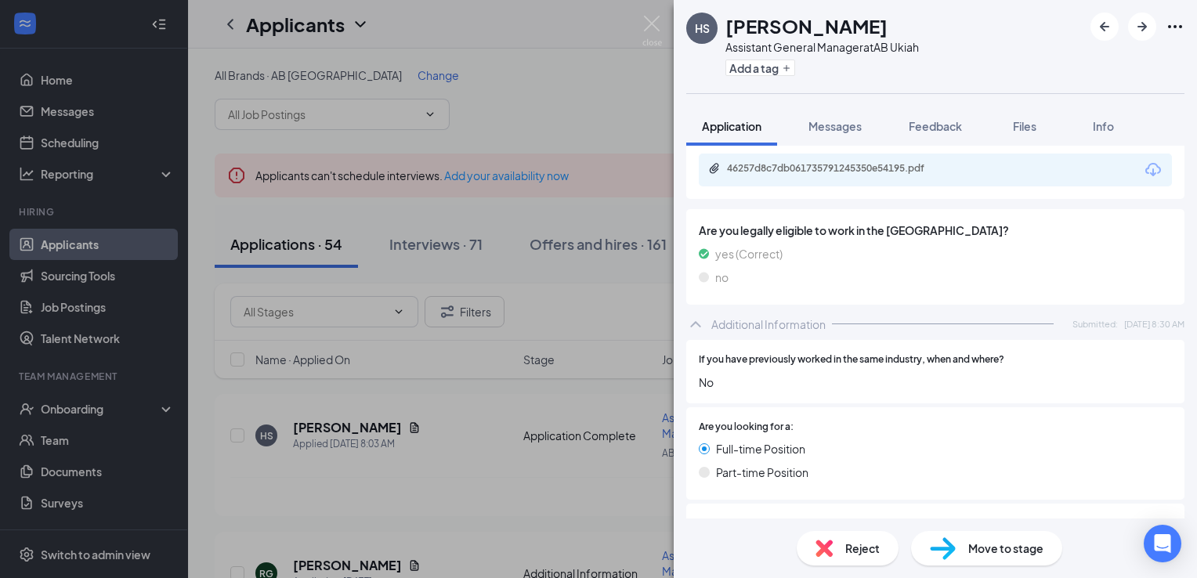
scroll to position [470, 0]
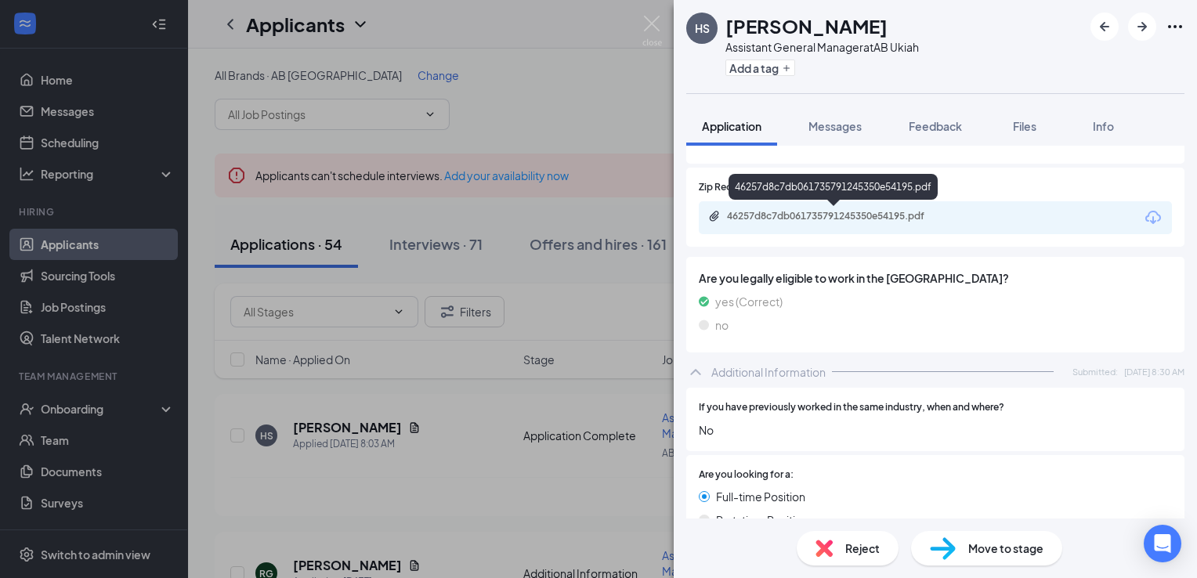
click at [900, 217] on div "46257d8c7db061735791245350e54195.pdf" at bounding box center [836, 216] width 219 height 13
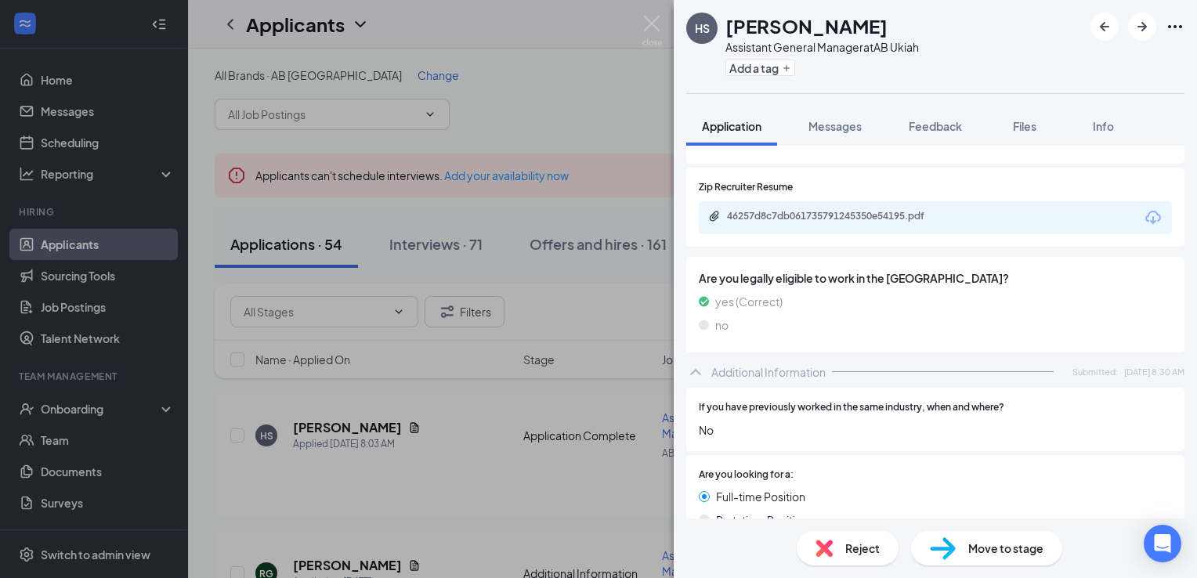
click at [351, 567] on div "HS [PERSON_NAME] Assistant General Manager at AB Ukiah Add a tag Application Me…" at bounding box center [598, 289] width 1197 height 578
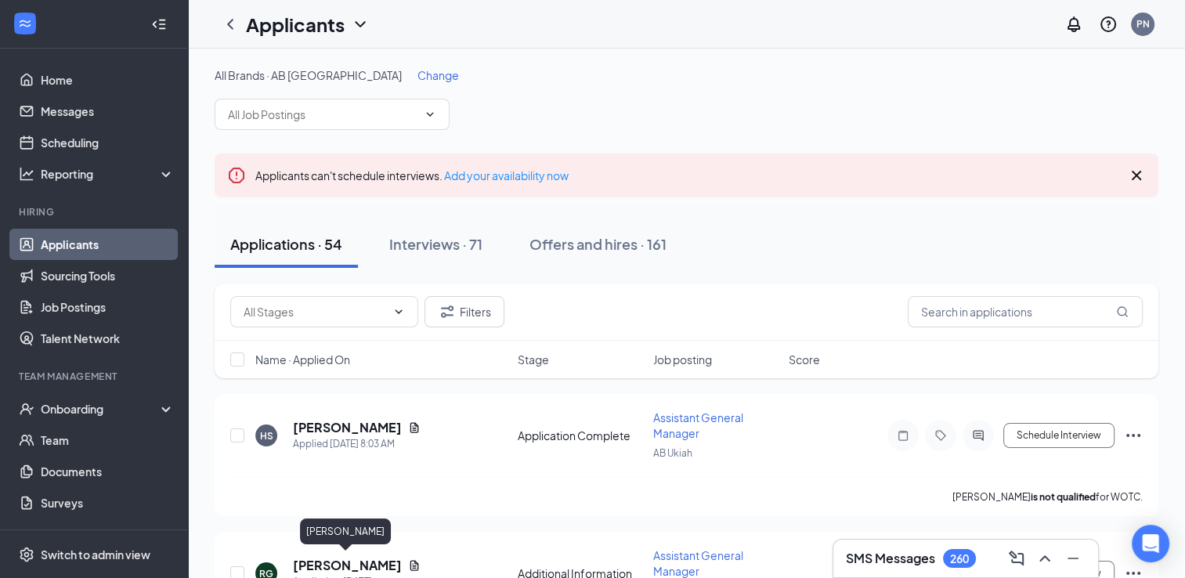
click at [351, 567] on h5 "[PERSON_NAME]" at bounding box center [347, 565] width 109 height 17
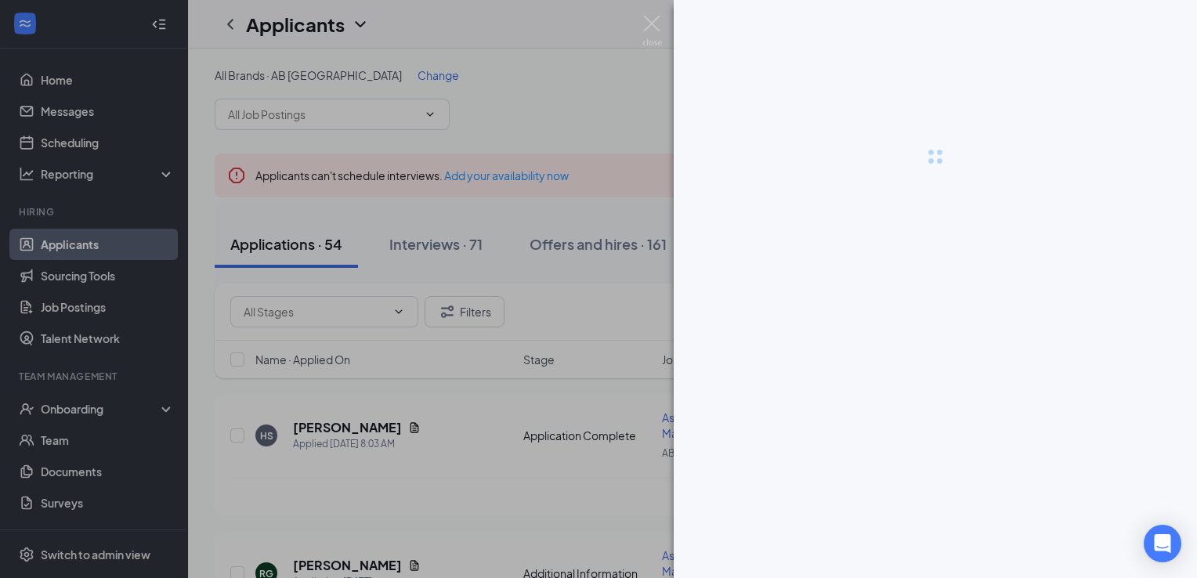
click at [351, 567] on div at bounding box center [598, 289] width 1197 height 578
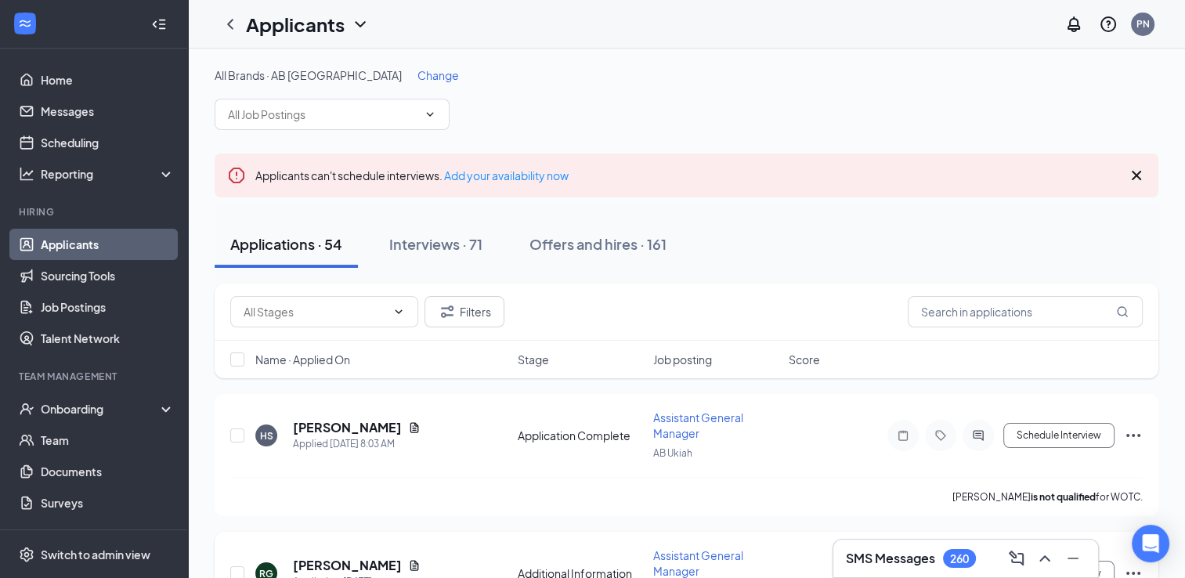
click at [337, 553] on div "RG [PERSON_NAME] Applied on [DATE] Additional Information Assistant General Man…" at bounding box center [686, 581] width 913 height 67
click at [336, 559] on h5 "[PERSON_NAME]" at bounding box center [347, 565] width 109 height 17
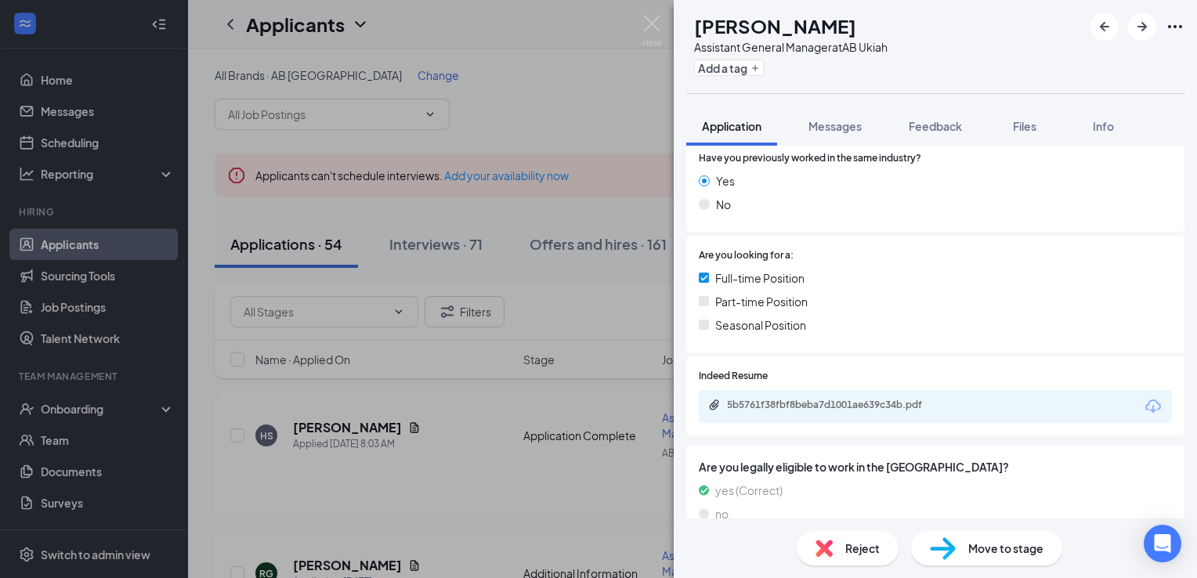
scroll to position [338, 0]
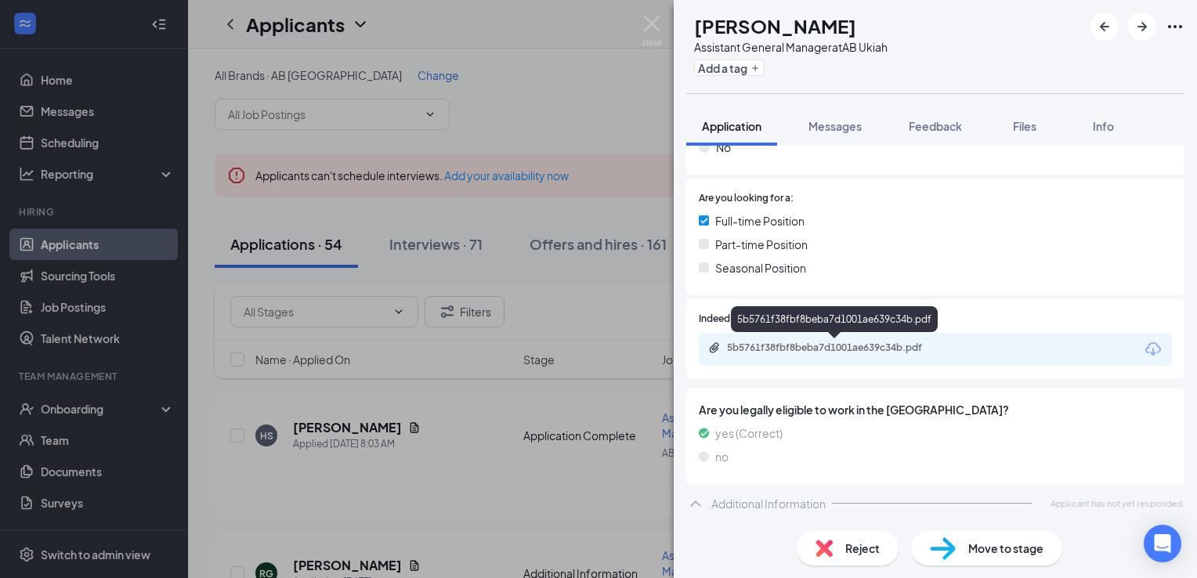
click at [808, 342] on div "5b5761f38fbf8beba7d1001ae639c34b.pdf" at bounding box center [836, 348] width 219 height 13
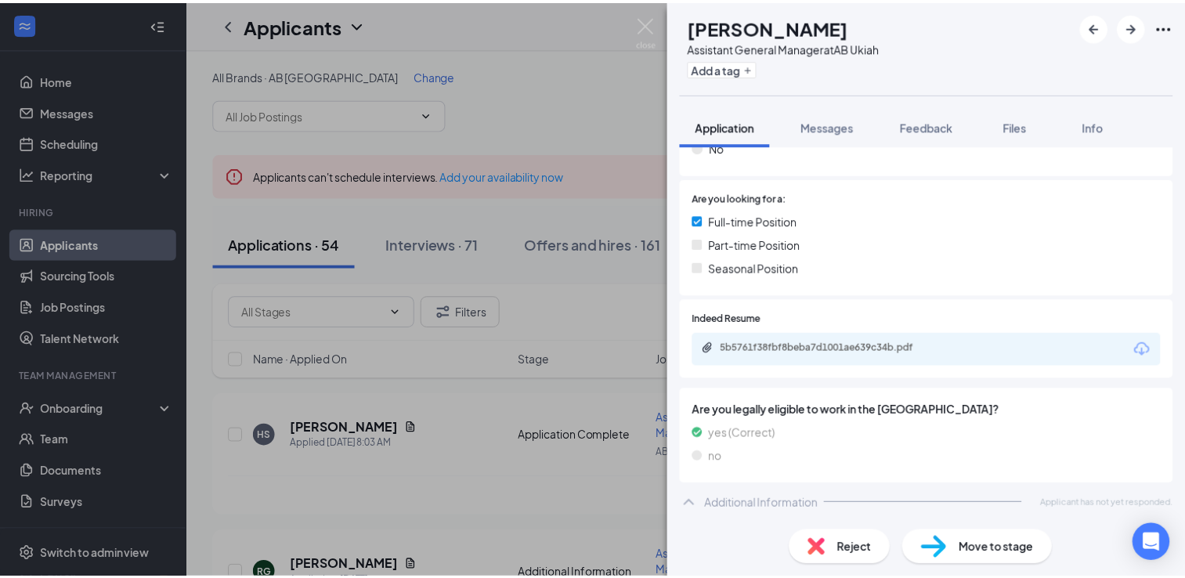
scroll to position [332, 0]
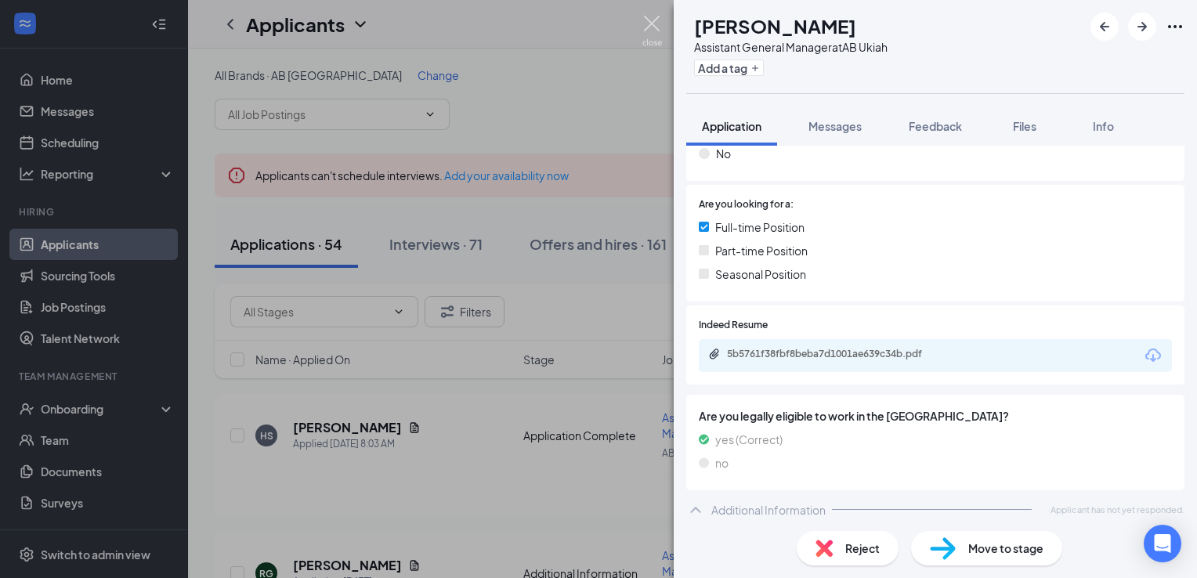
click at [649, 24] on img at bounding box center [652, 31] width 20 height 31
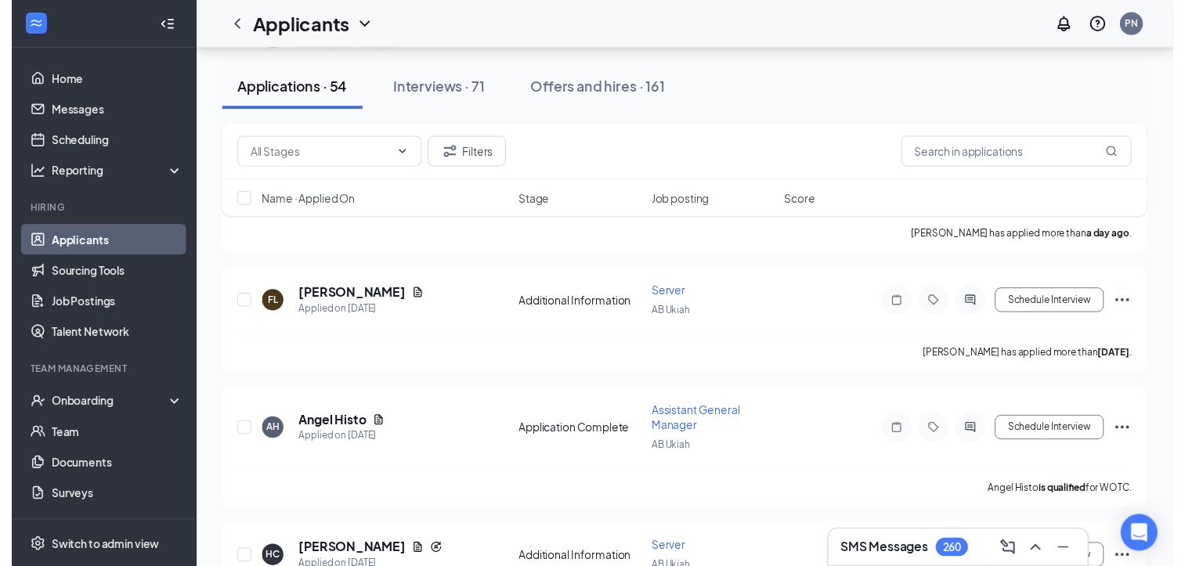
scroll to position [443, 0]
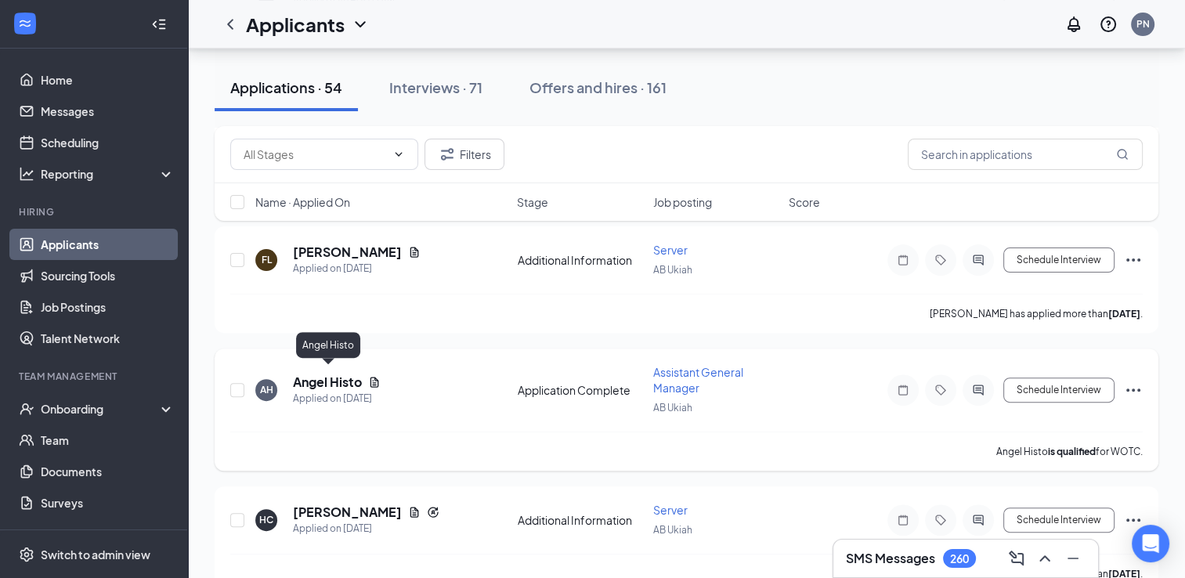
click at [323, 376] on h5 "Angel Histo" at bounding box center [327, 382] width 69 height 17
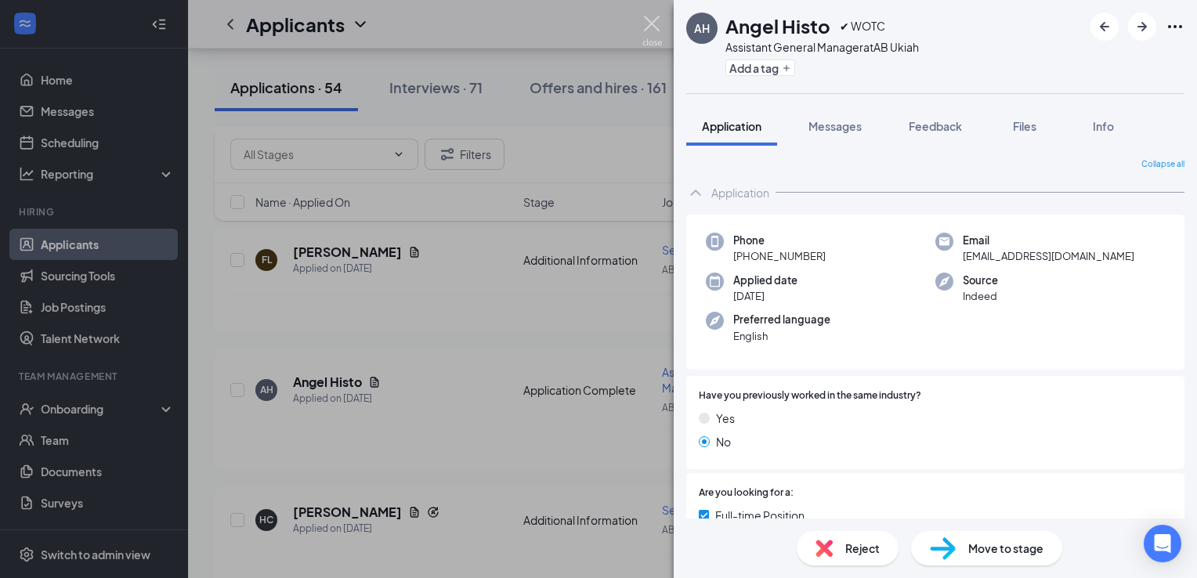
click at [654, 21] on img at bounding box center [652, 31] width 20 height 31
